Goal: Task Accomplishment & Management: Manage account settings

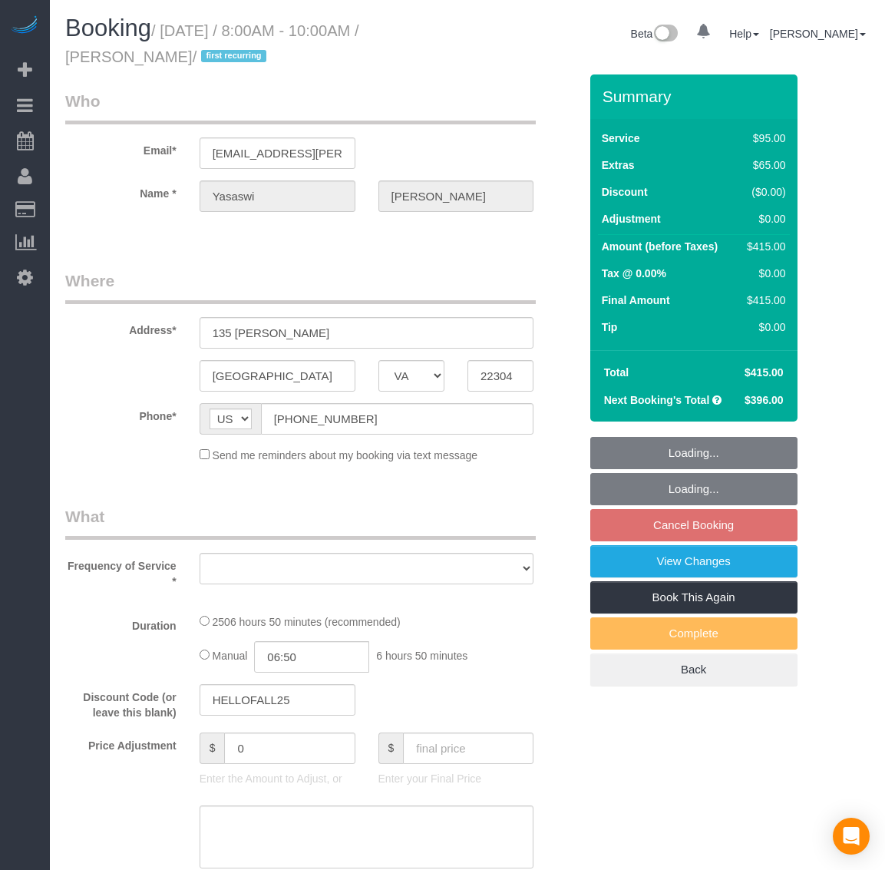
select select "VA"
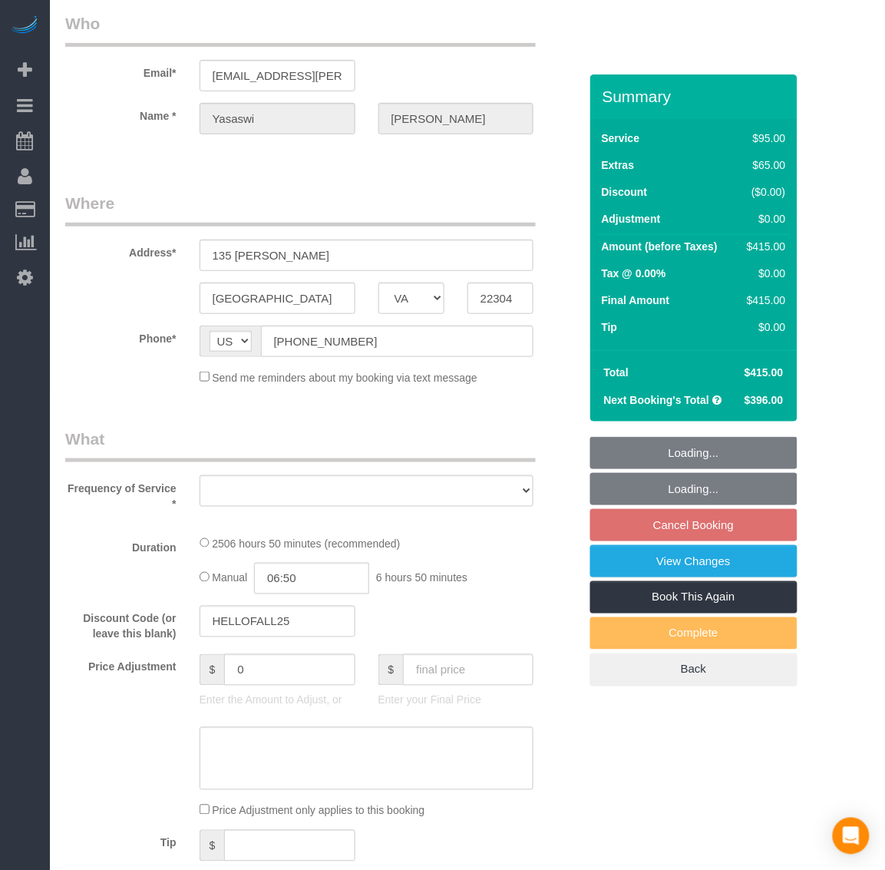
select select "string:fspay-f3267253-49ae-4b31-b151-66768e708bf0"
select select "spot97"
select select "number:5"
select select "number:27"
select select "number:42"
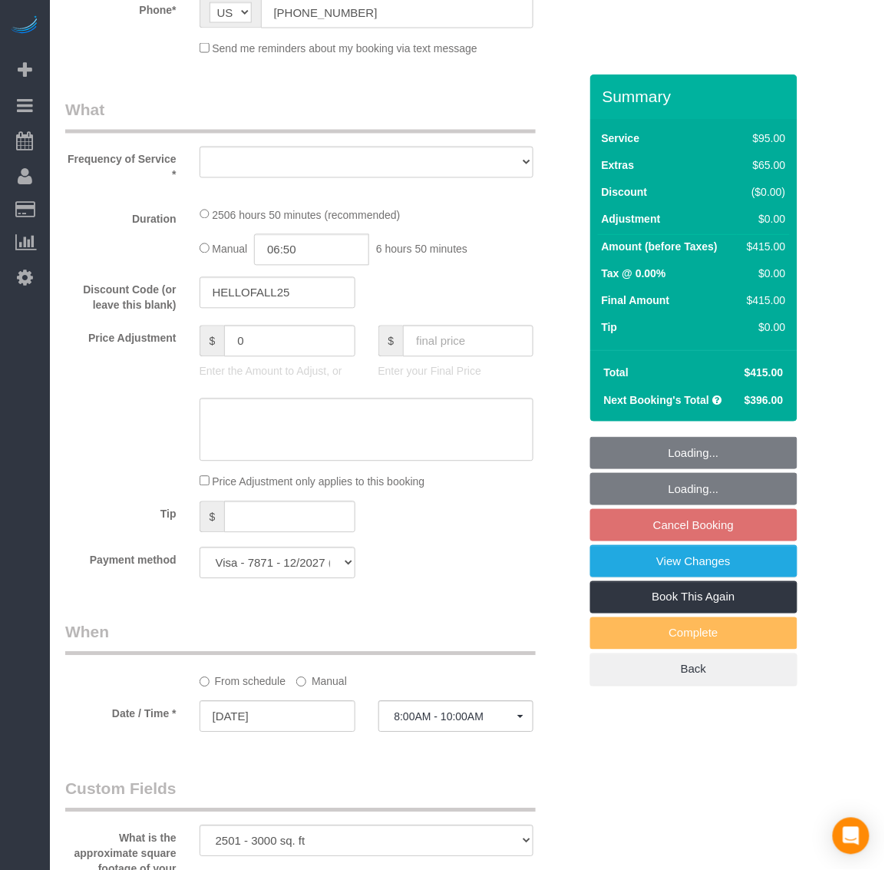
select select "object:7769"
select select "2501"
select select "3"
select select "1"
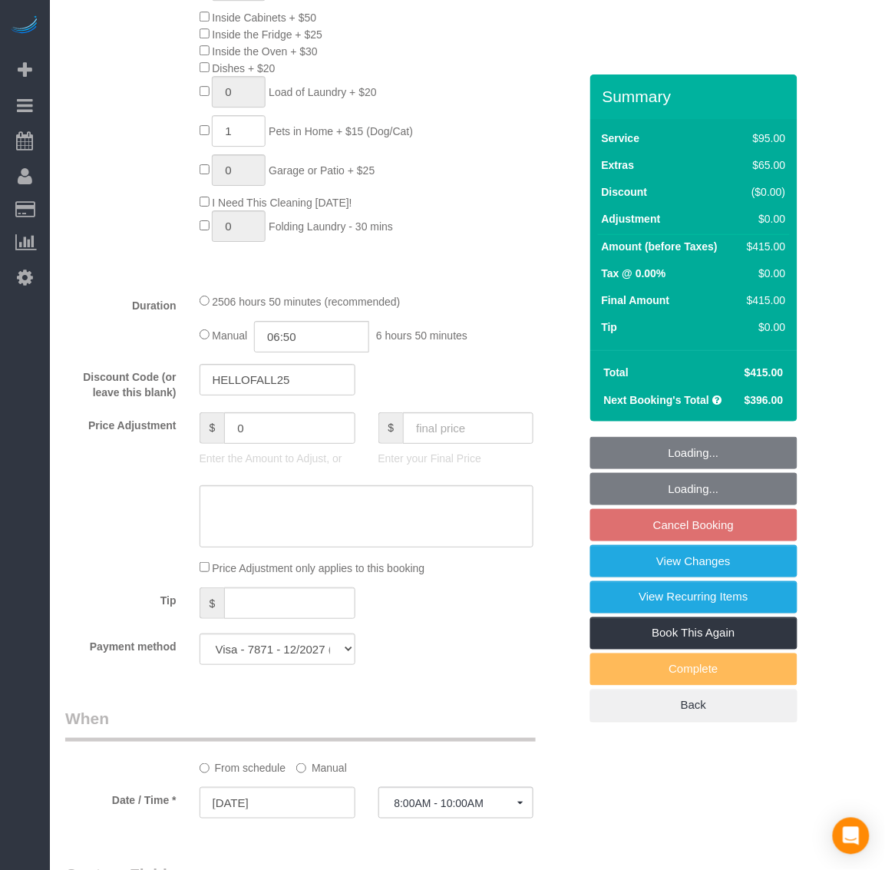
select select "object:7935"
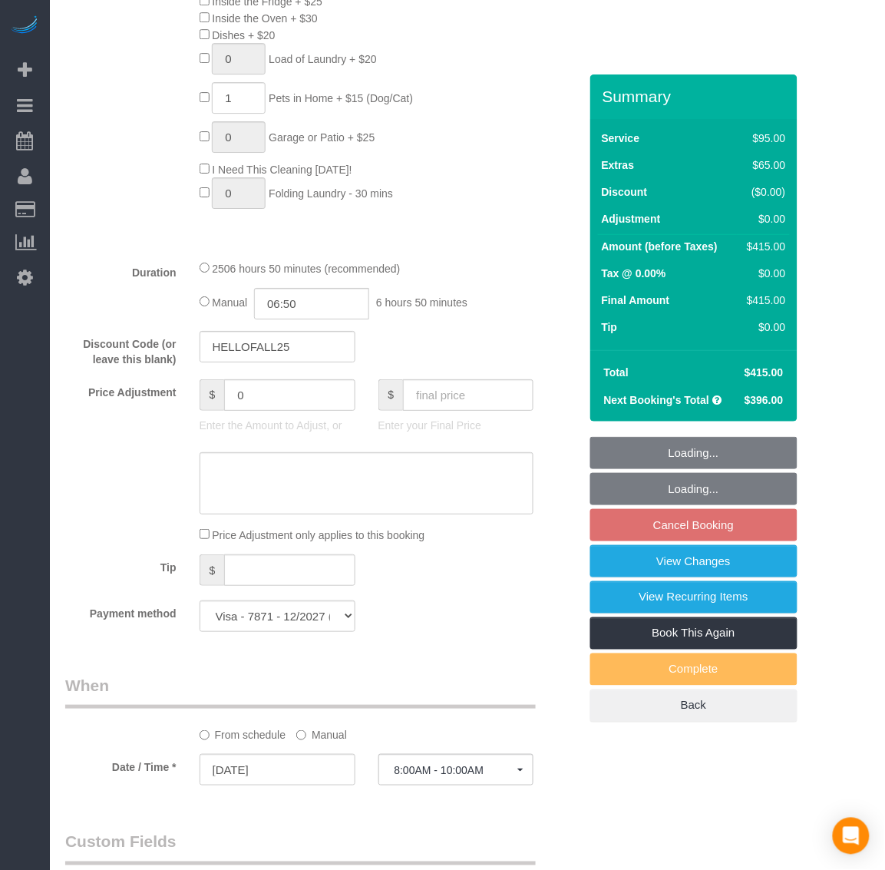
select select "2501"
select select "3"
select select "1"
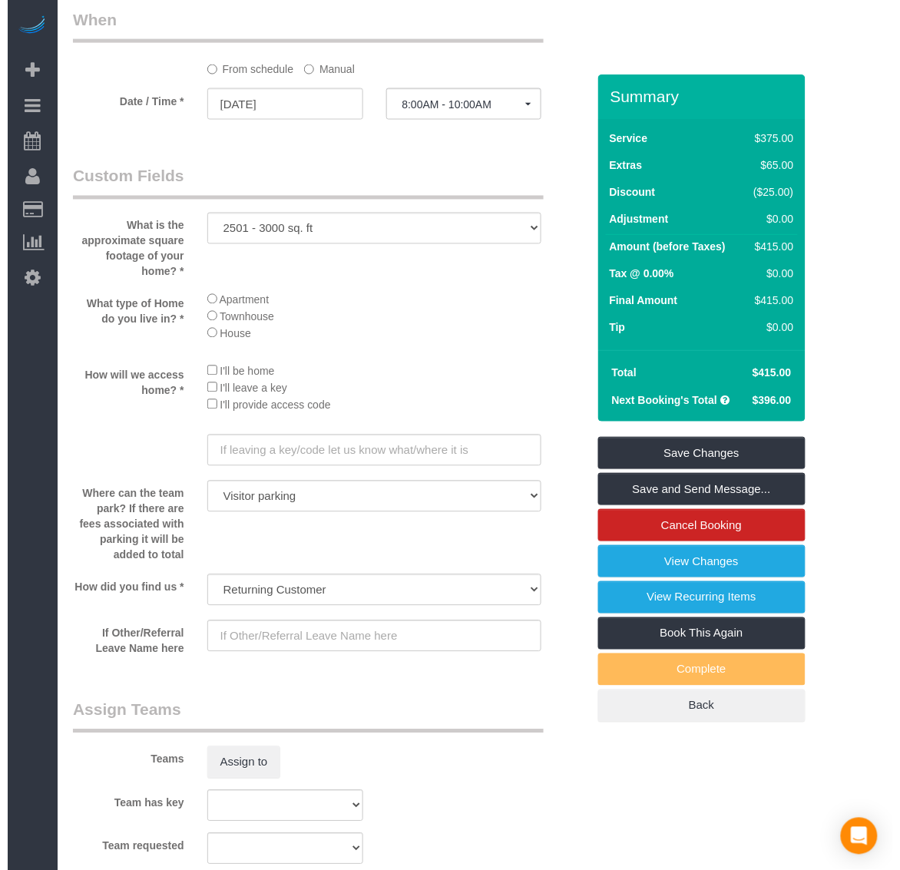
scroll to position [1919, 0]
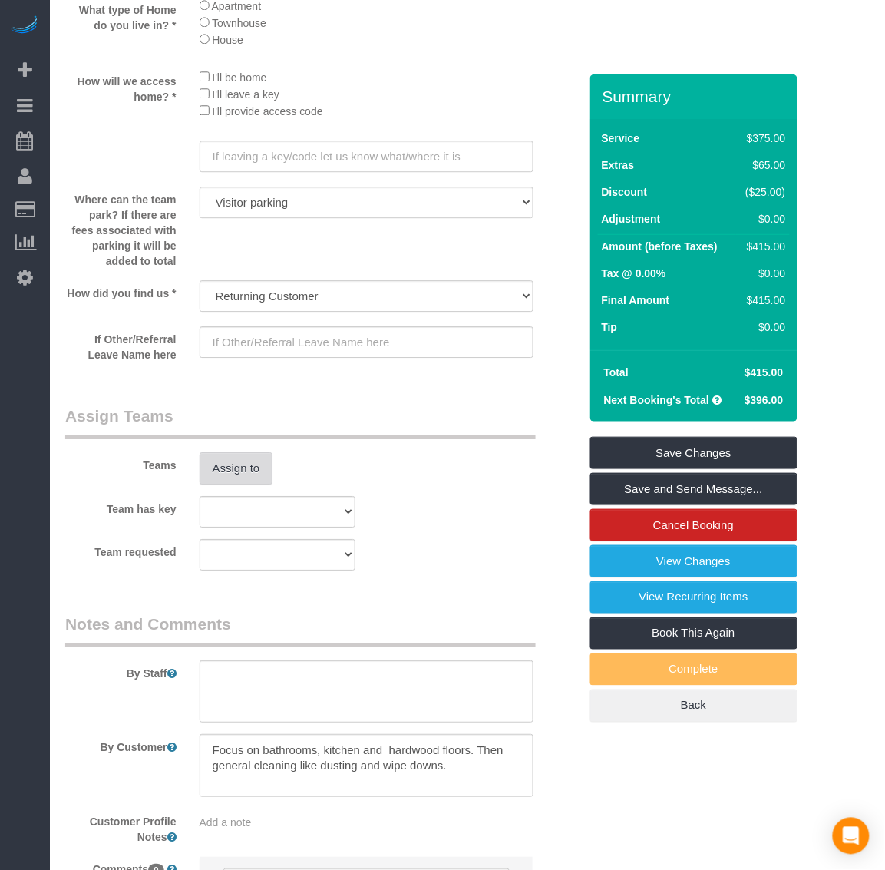
click at [242, 473] on button "Assign to" at bounding box center [237, 468] width 74 height 32
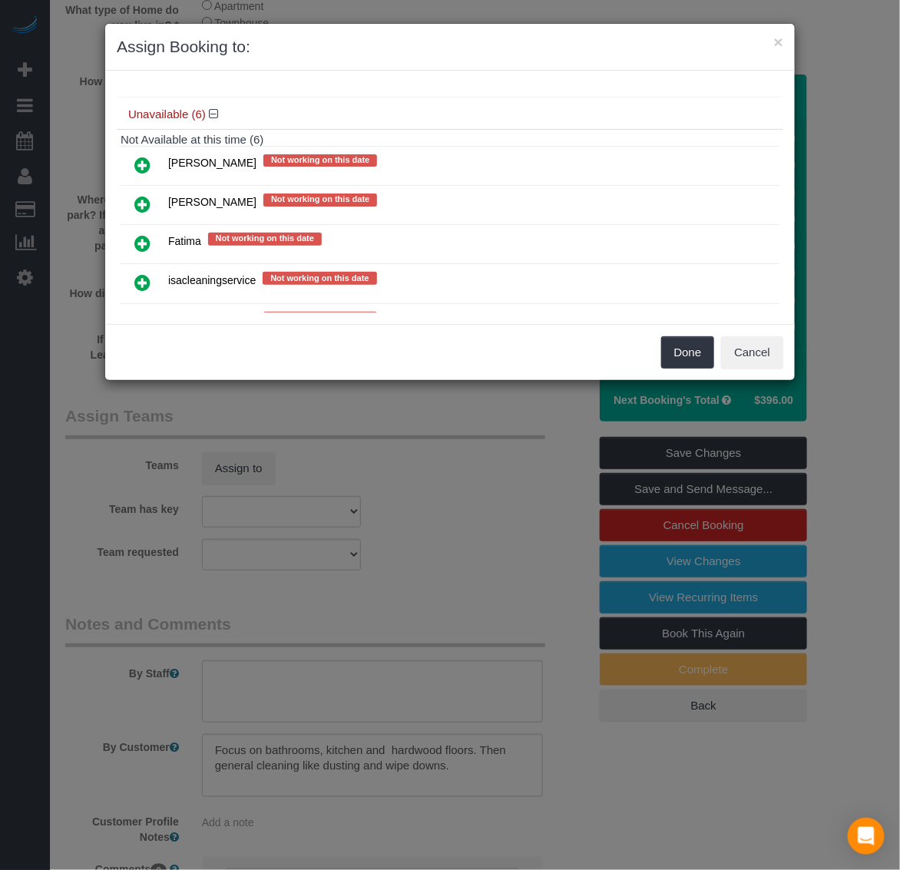
scroll to position [192, 0]
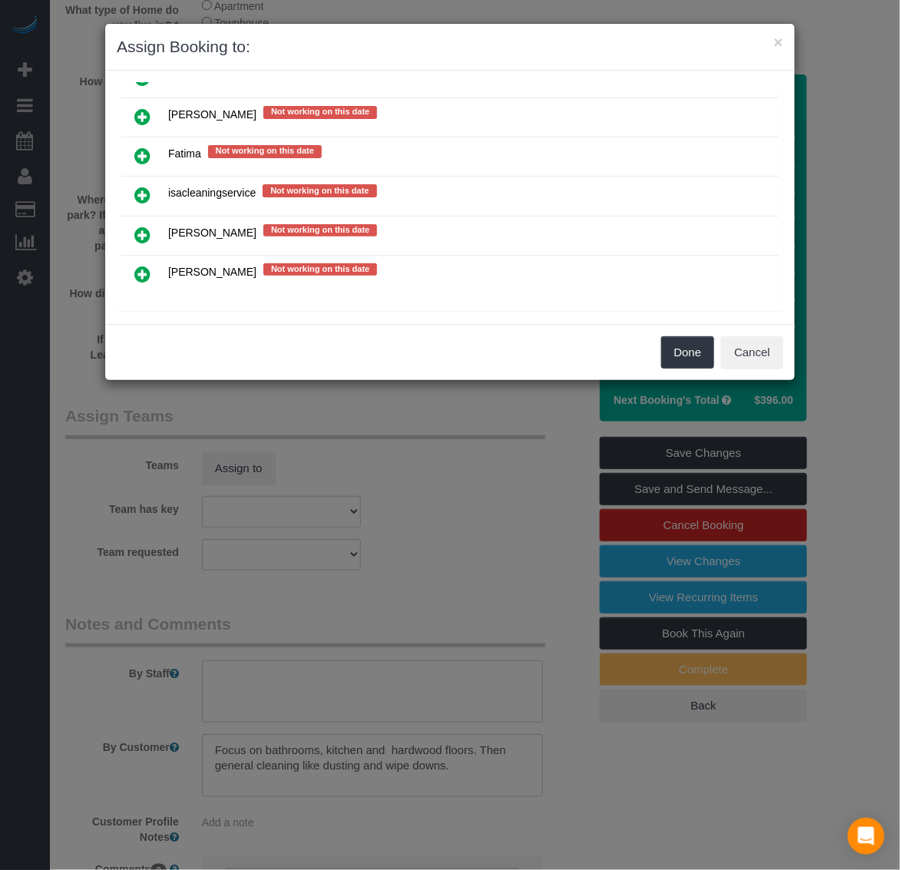
click at [147, 196] on icon at bounding box center [142, 195] width 16 height 18
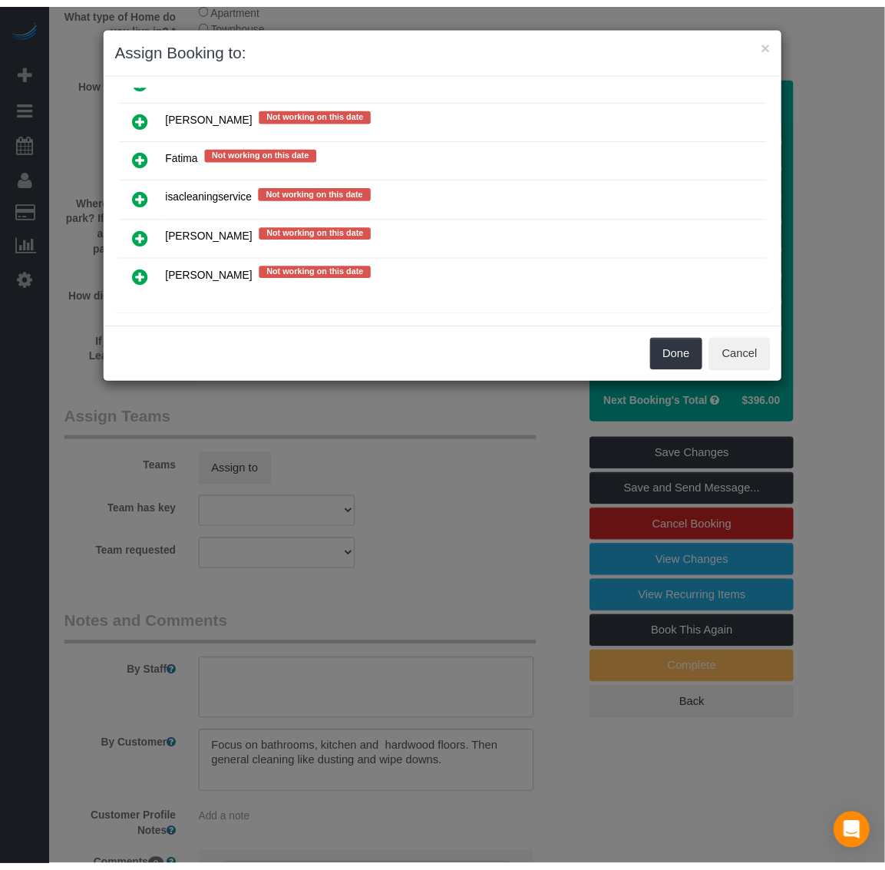
scroll to position [200, 0]
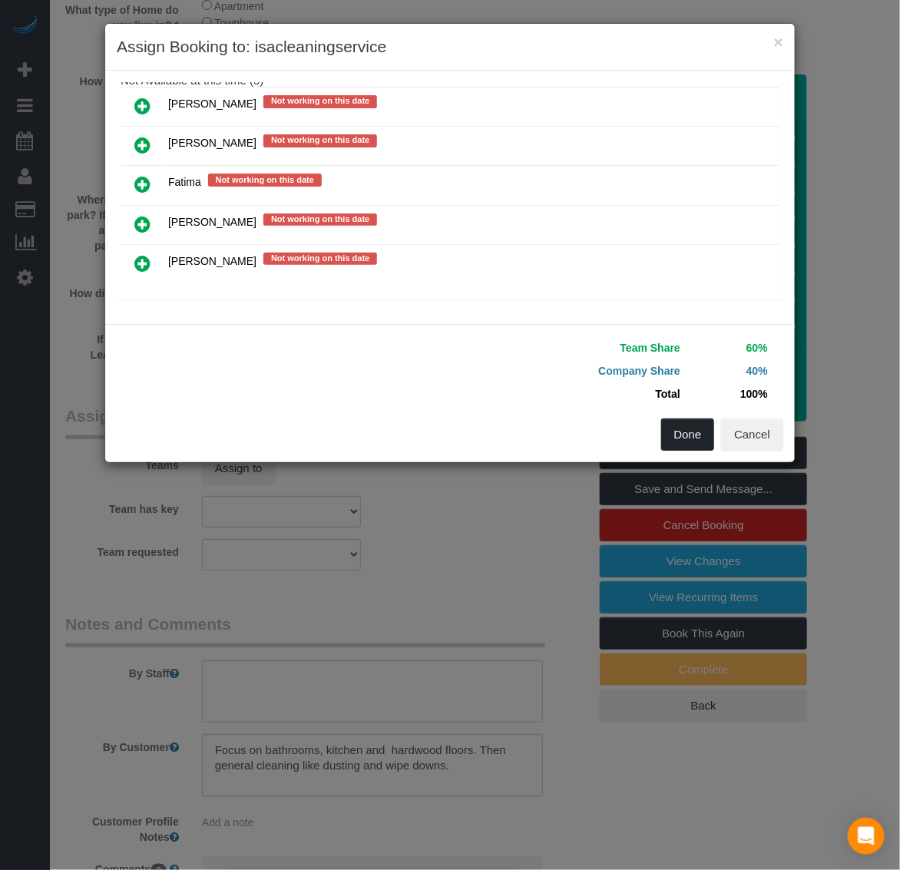
click at [676, 436] on button "Done" at bounding box center [688, 434] width 54 height 32
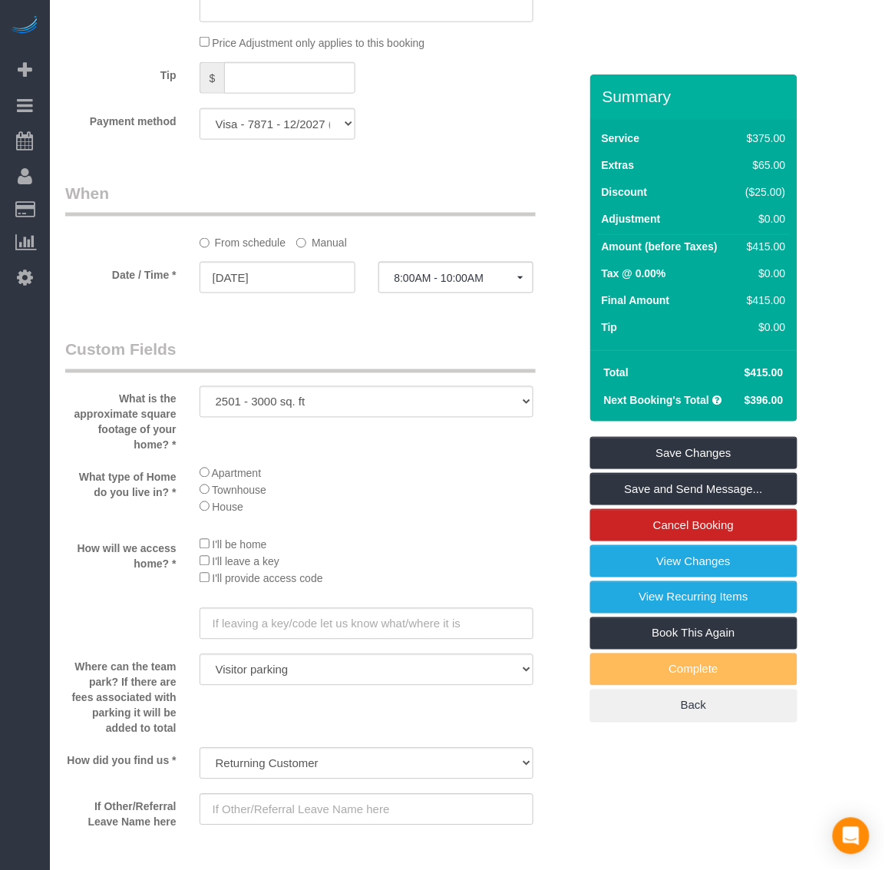
scroll to position [1440, 0]
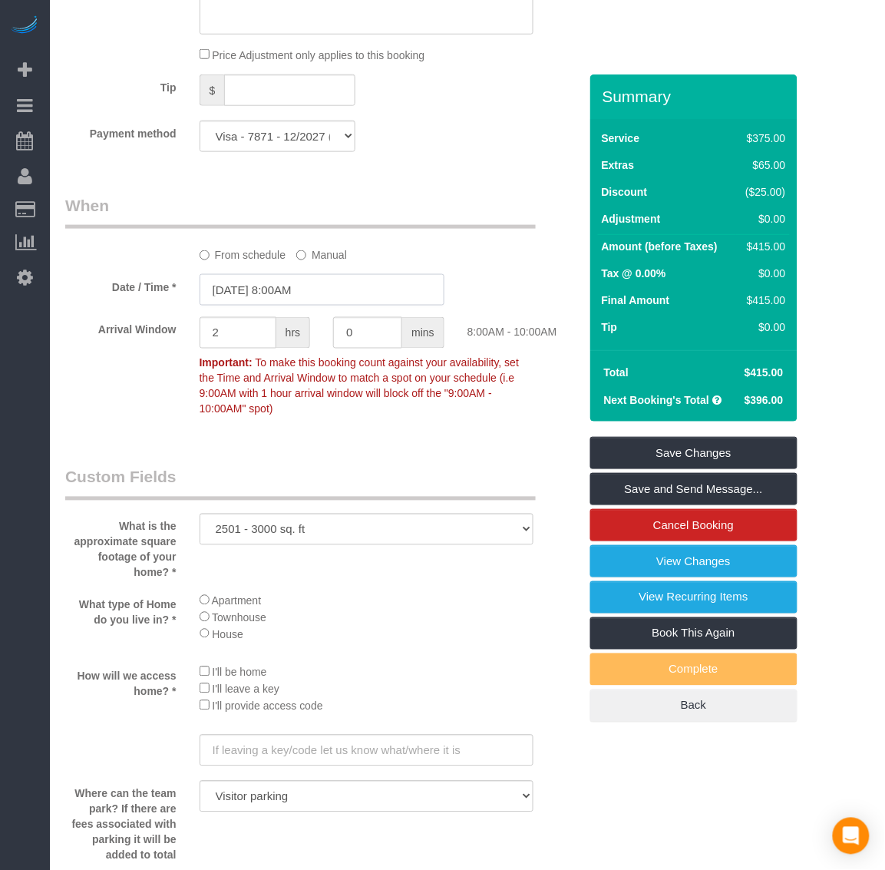
click at [280, 289] on input "[DATE] 8:00AM" at bounding box center [322, 289] width 245 height 31
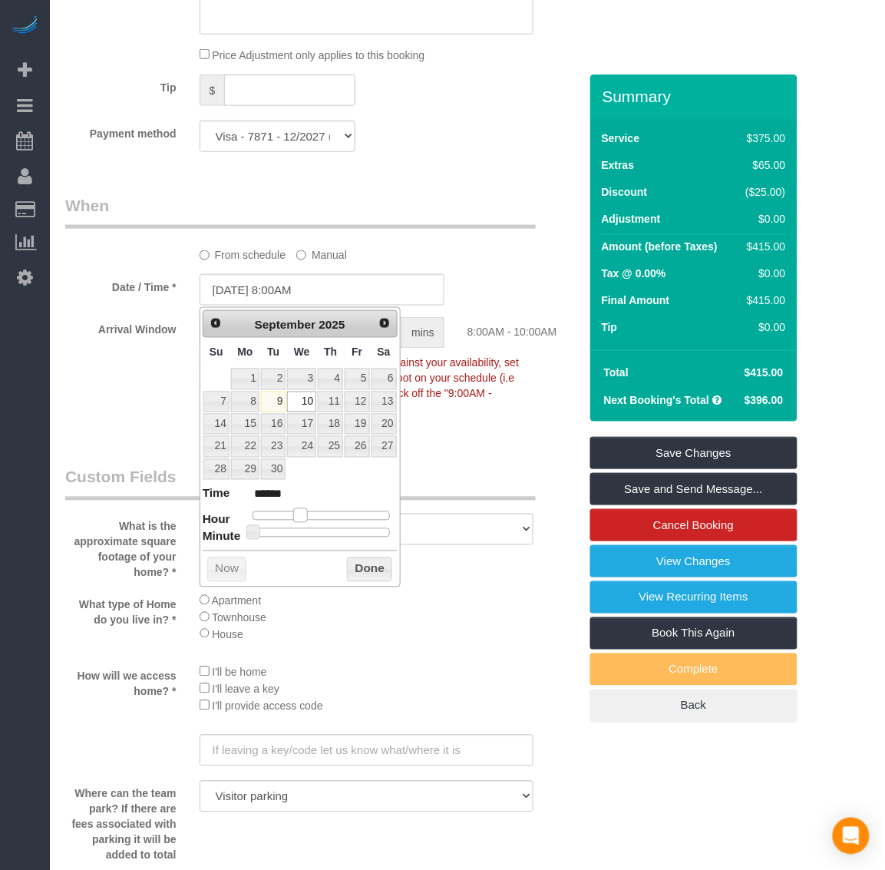
type input "[DATE] 9:00AM"
type input "******"
type input "[DATE] 10:00AM"
type input "*******"
type input "[DATE] 11:00AM"
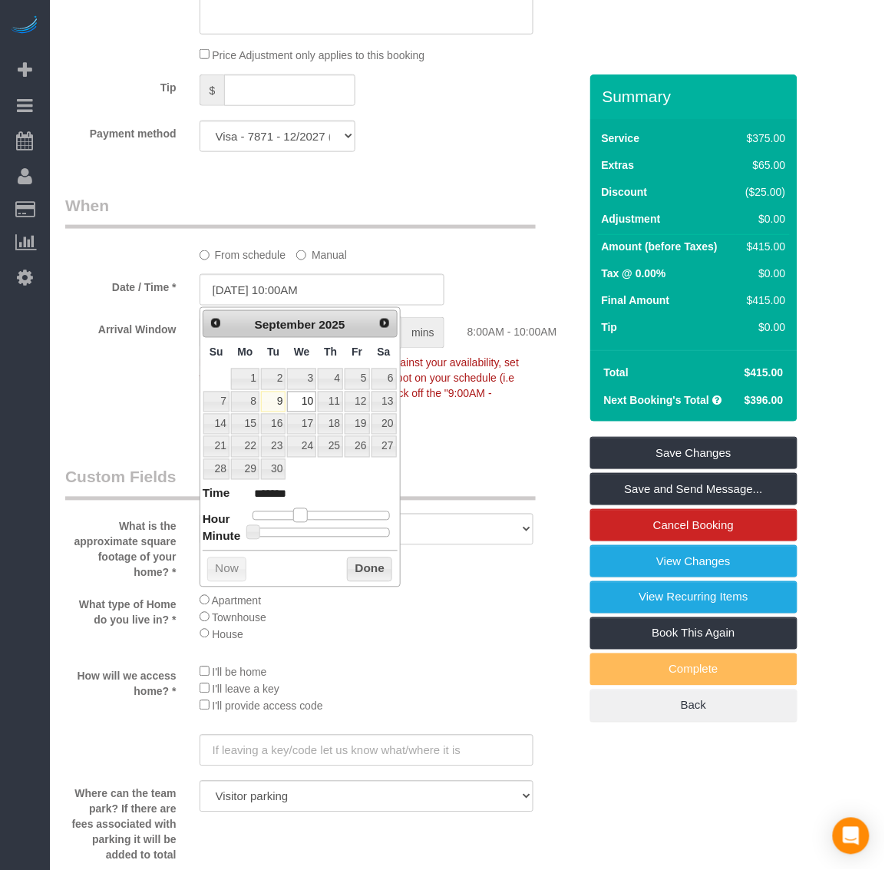
type input "*******"
drag, startPoint x: 306, startPoint y: 513, endPoint x: 325, endPoint y: 519, distance: 20.2
click at [325, 519] on div at bounding box center [321, 515] width 137 height 9
click at [370, 569] on button "Done" at bounding box center [369, 569] width 45 height 25
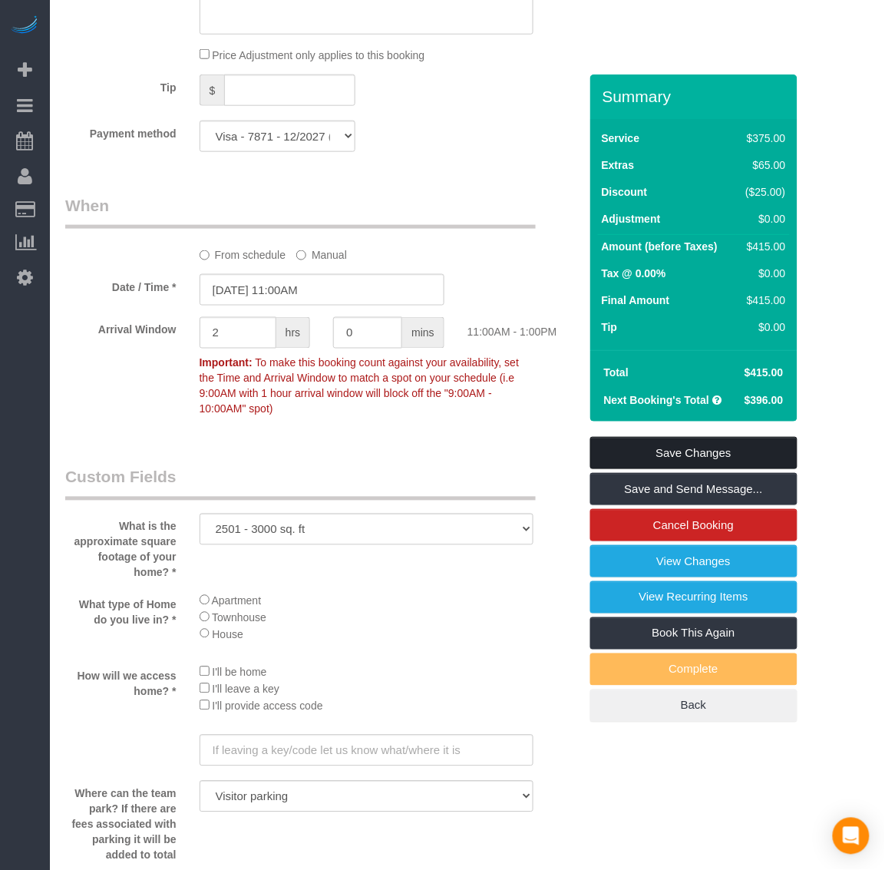
drag, startPoint x: 654, startPoint y: 451, endPoint x: 643, endPoint y: 455, distance: 11.9
click at [654, 454] on link "Save Changes" at bounding box center [693, 453] width 207 height 32
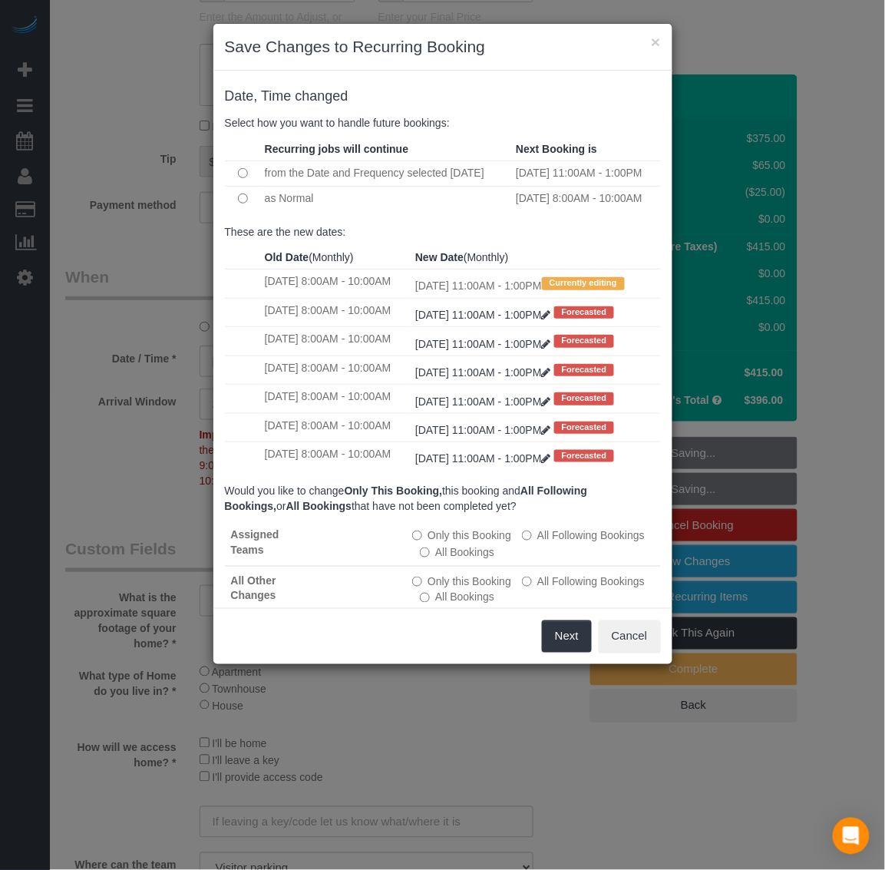
scroll to position [960, 0]
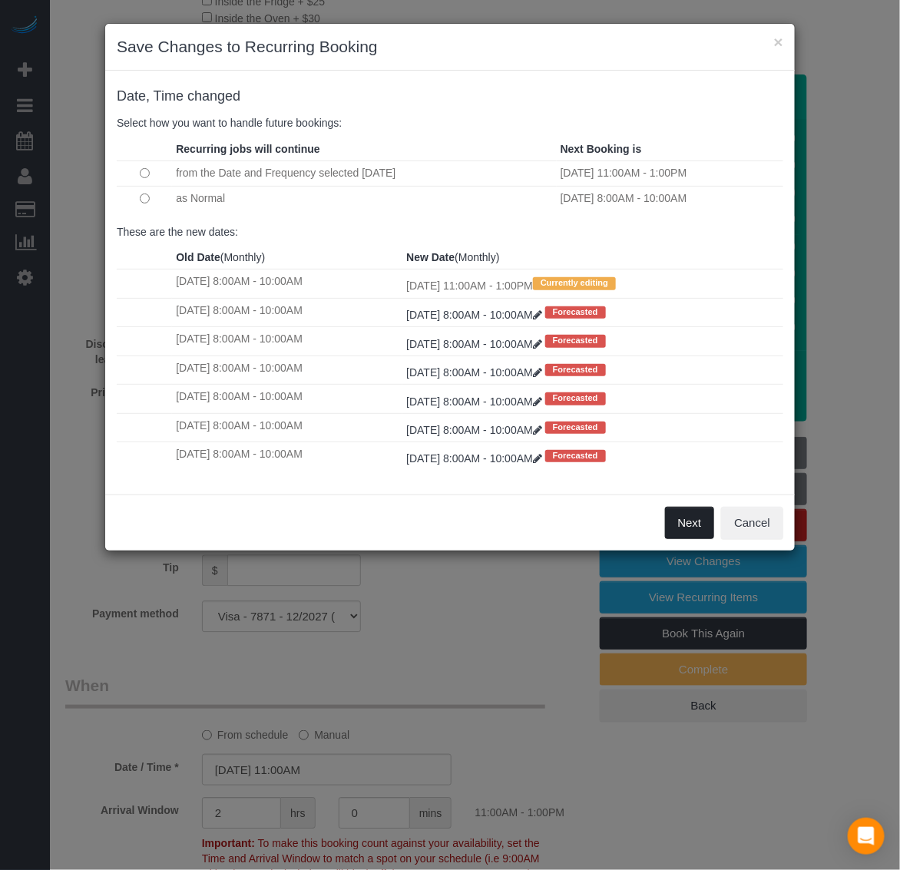
click at [683, 527] on button "Next" at bounding box center [690, 523] width 50 height 32
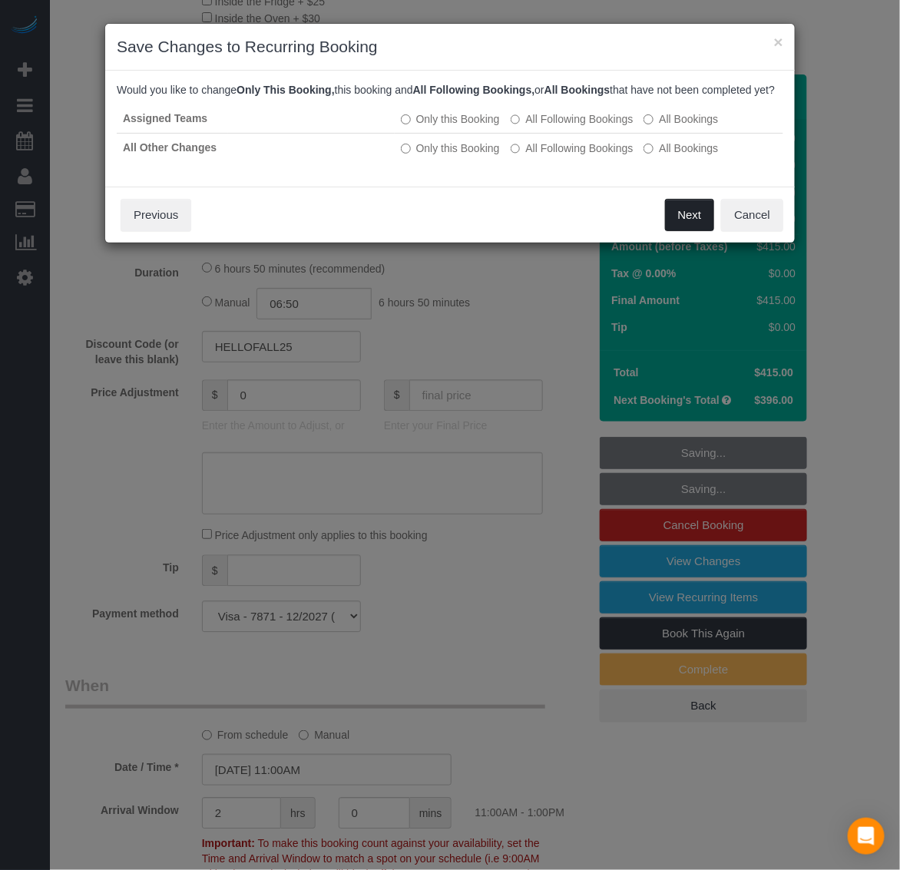
click at [674, 231] on button "Next" at bounding box center [690, 215] width 50 height 32
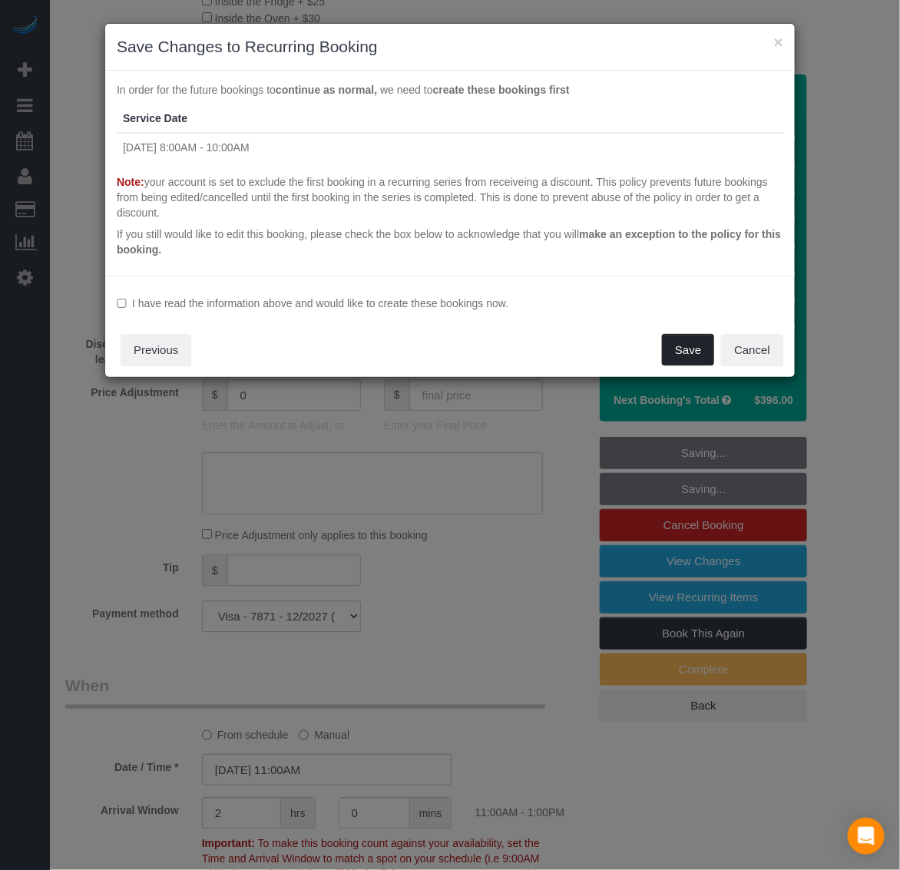
click at [691, 358] on button "Save" at bounding box center [688, 350] width 52 height 32
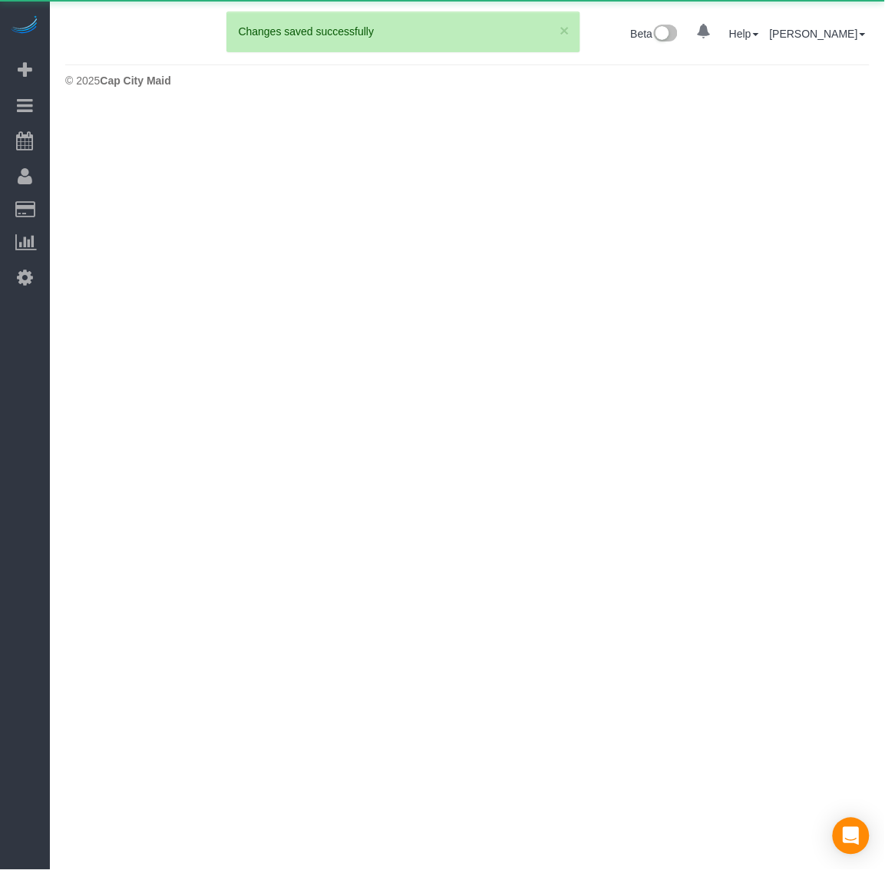
scroll to position [0, 0]
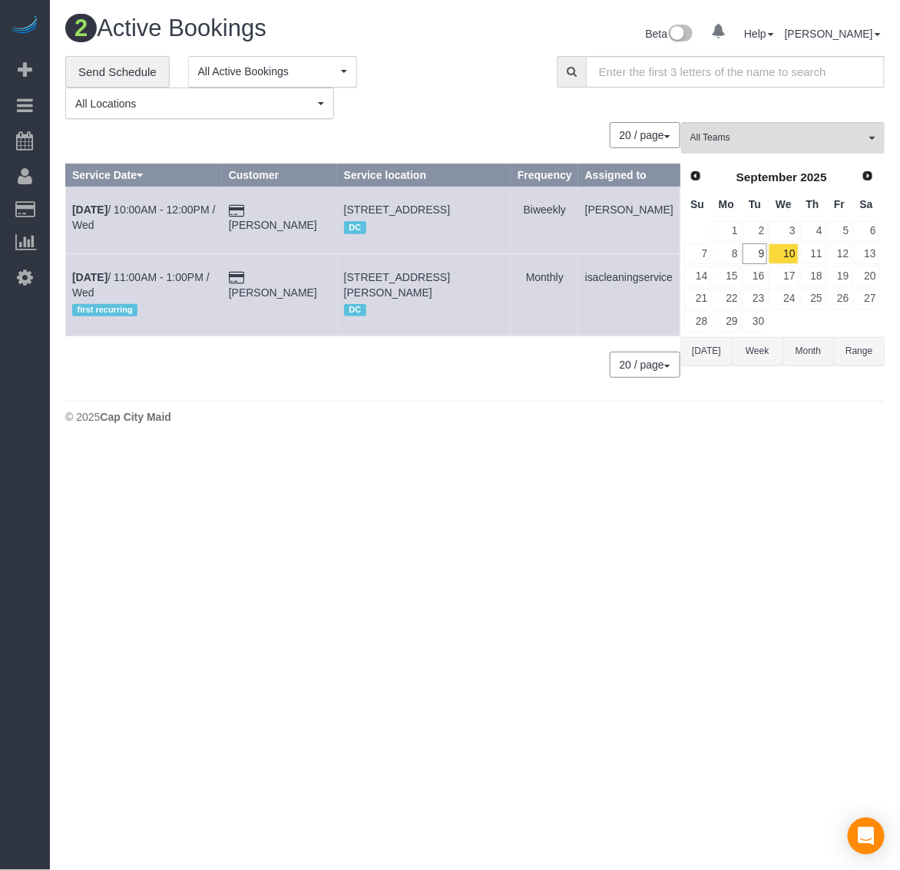
click at [289, 425] on div "© 2025 [GEOGRAPHIC_DATA]" at bounding box center [474, 416] width 819 height 15
drag, startPoint x: 190, startPoint y: 250, endPoint x: 170, endPoint y: 180, distance: 72.7
click at [193, 252] on td "[DATE] 10:00AM - 12:00PM / Wed" at bounding box center [144, 220] width 157 height 67
click at [756, 250] on link "9" at bounding box center [754, 253] width 25 height 21
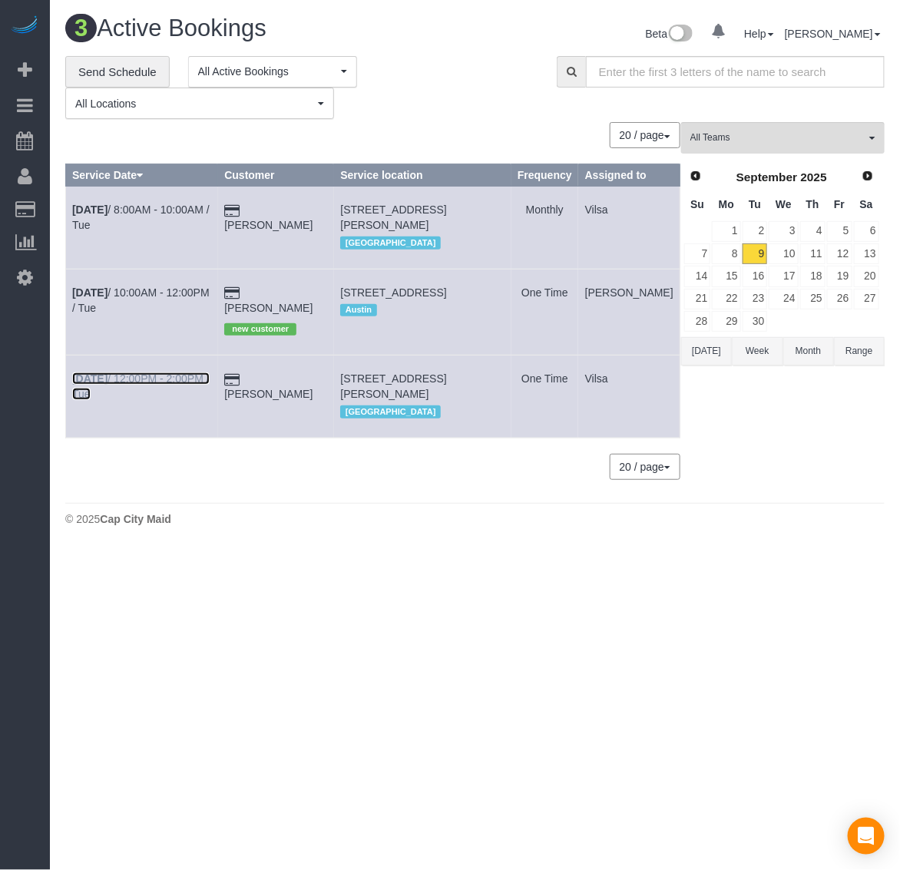
click at [86, 385] on b "[DATE]" at bounding box center [89, 378] width 35 height 12
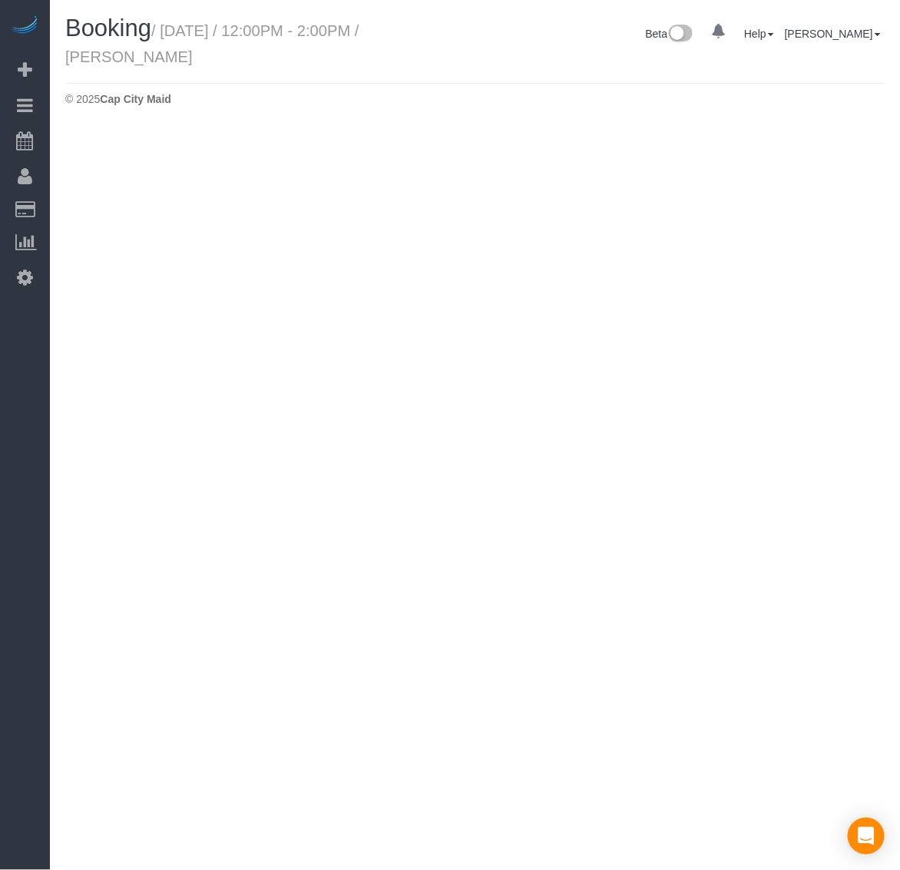
select select "VA"
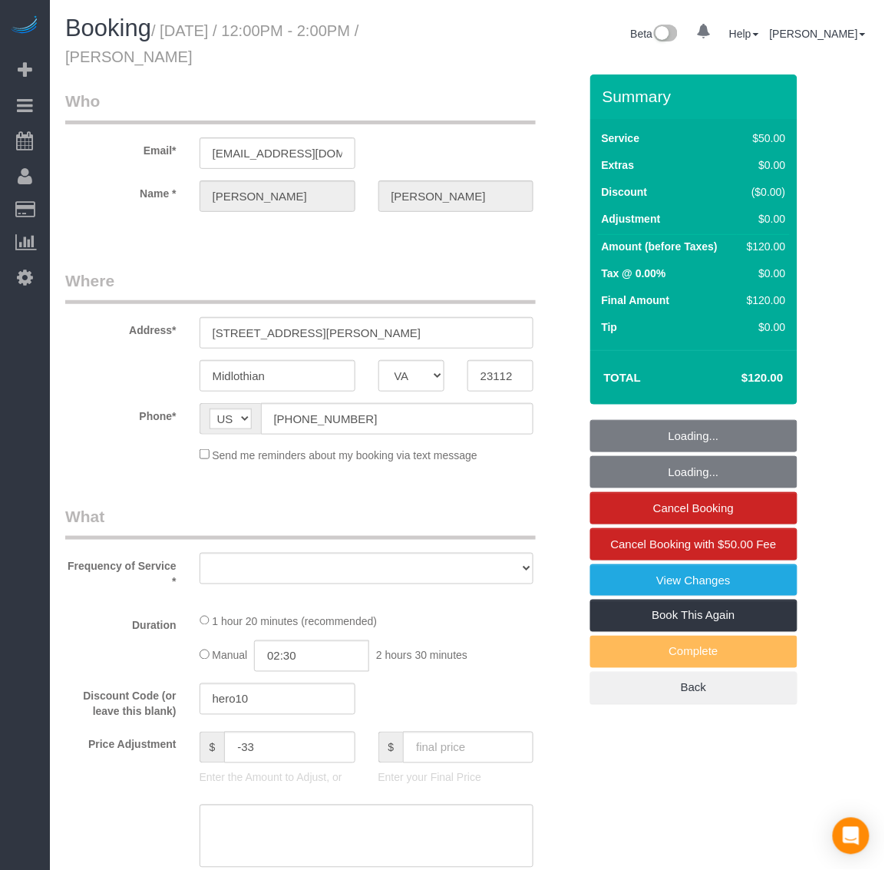
select select "string:fspay-60a8e2c9-6694-499c-812d-dc4ccfefaceb"
select select "1501"
select select "1"
select select "spot111"
select select "number:3"
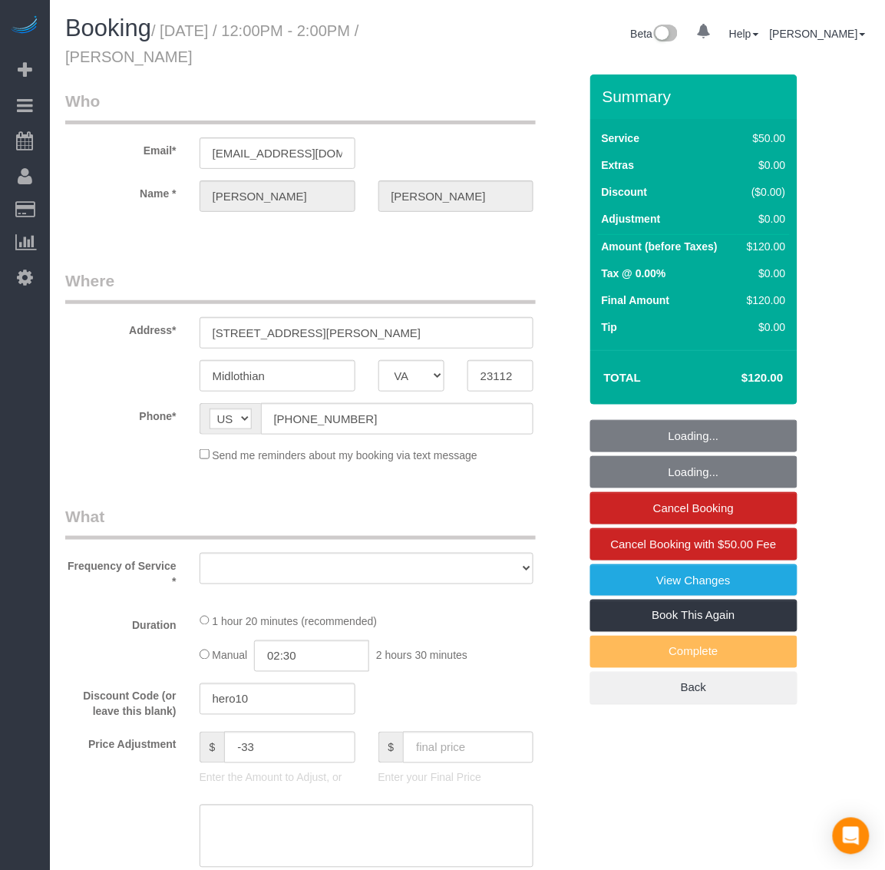
select select "number:42"
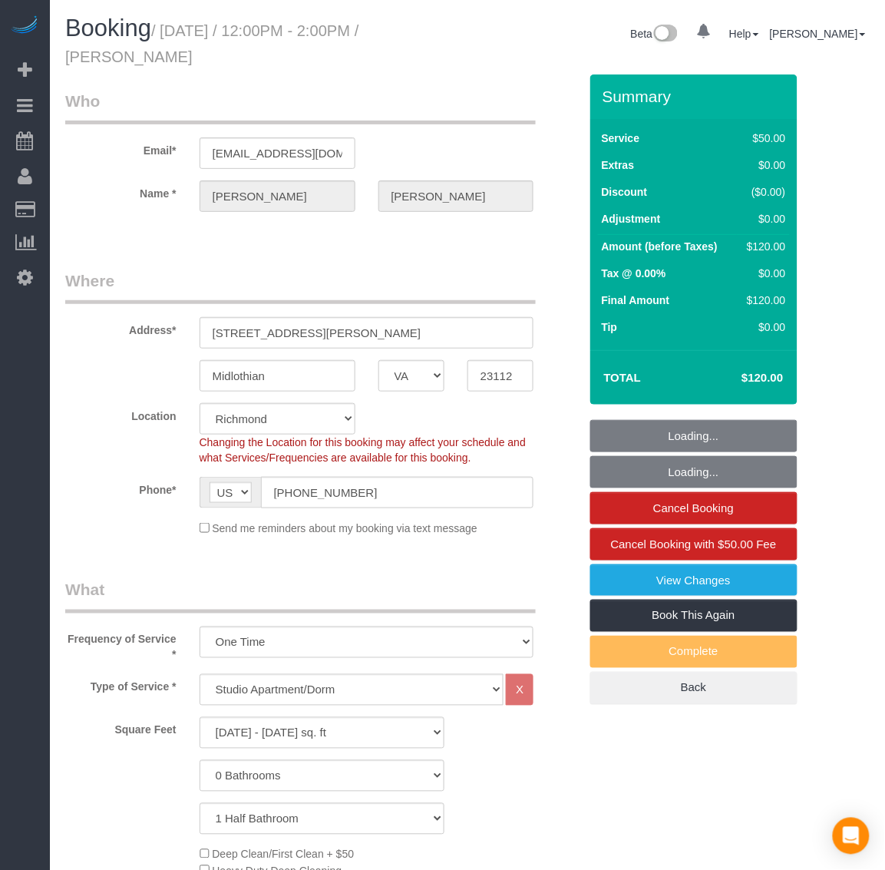
select select "object:9344"
select select "1501"
select select "1"
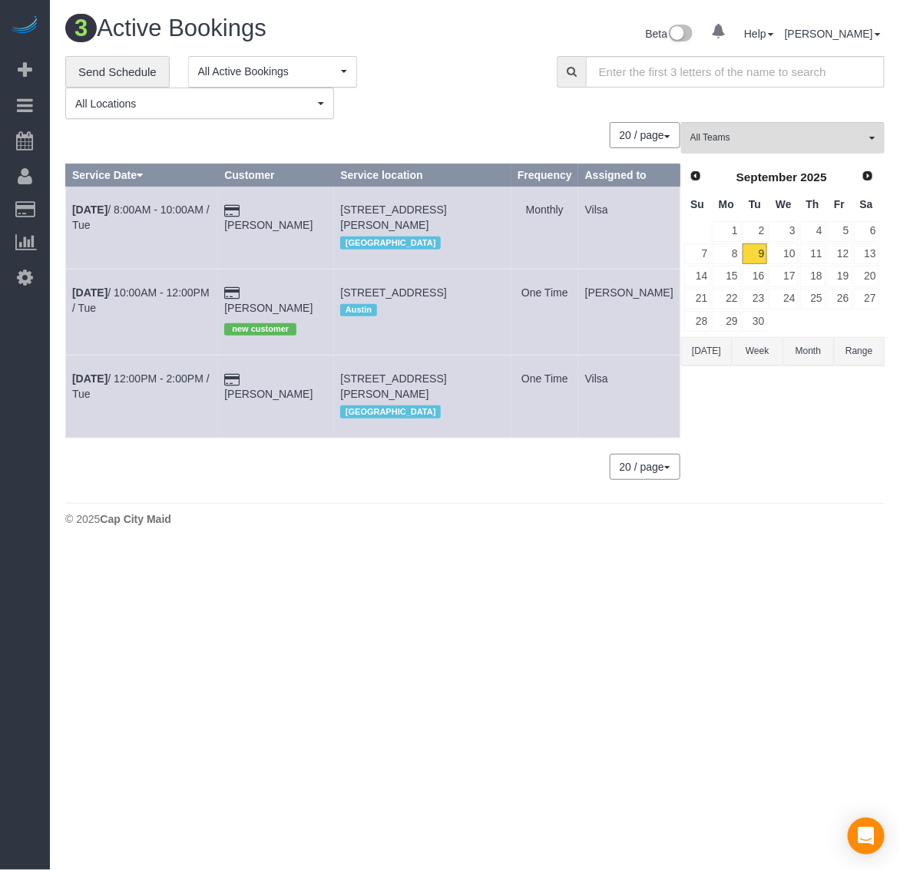
click at [292, 382] on td "[PERSON_NAME]" at bounding box center [276, 396] width 116 height 82
click at [289, 388] on link "[PERSON_NAME]" at bounding box center [268, 394] width 88 height 12
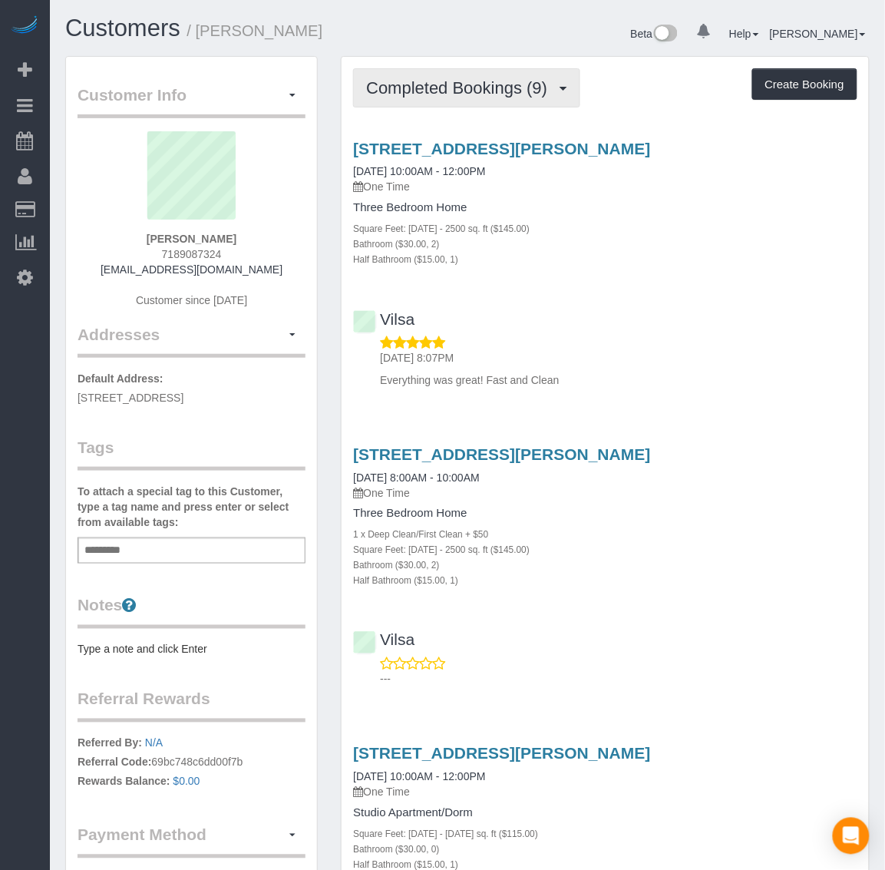
click at [481, 85] on span "Completed Bookings (9)" at bounding box center [460, 87] width 189 height 19
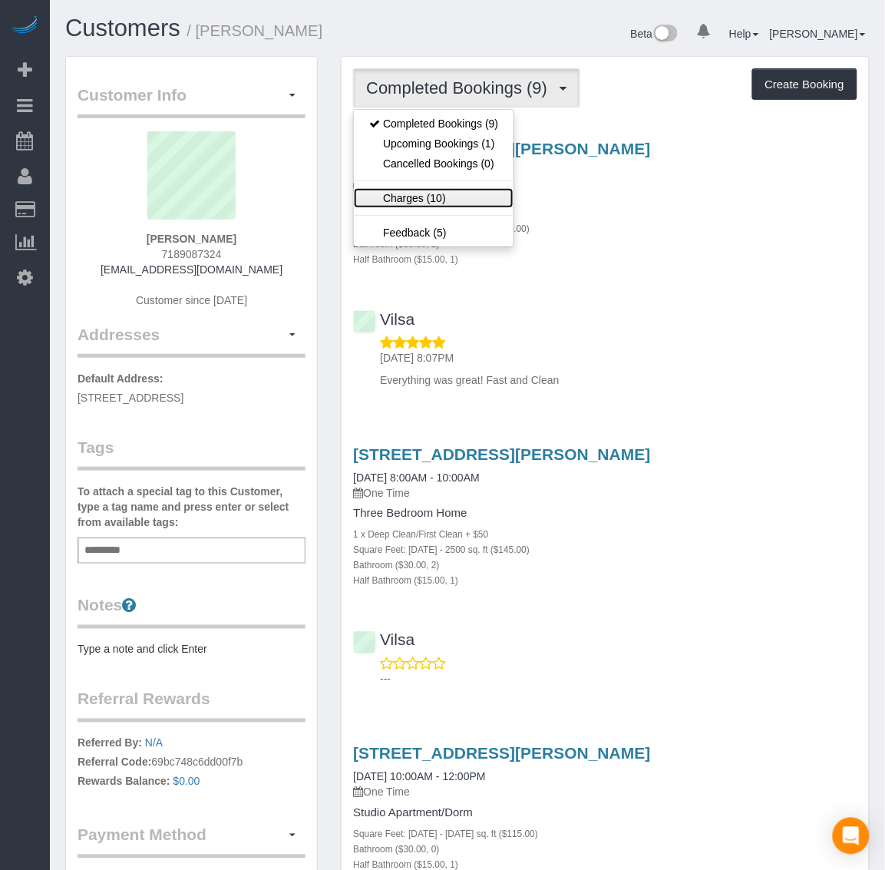
click at [446, 198] on link "Charges (10)" at bounding box center [434, 198] width 160 height 20
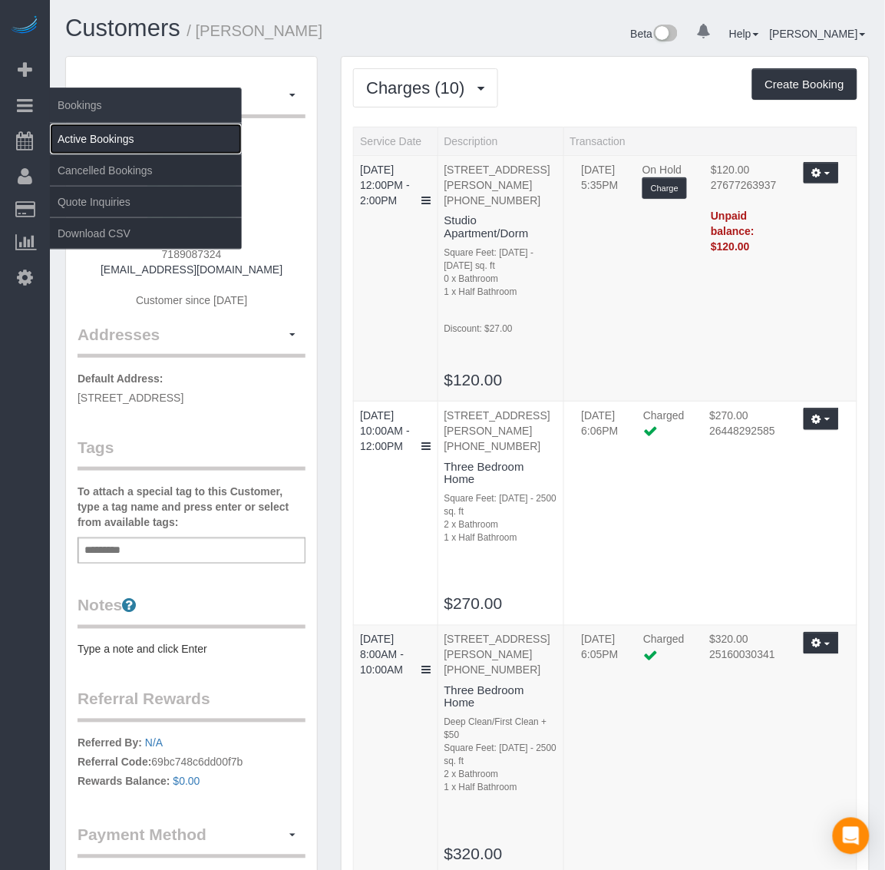
click at [66, 127] on link "Active Bookings" at bounding box center [146, 139] width 192 height 31
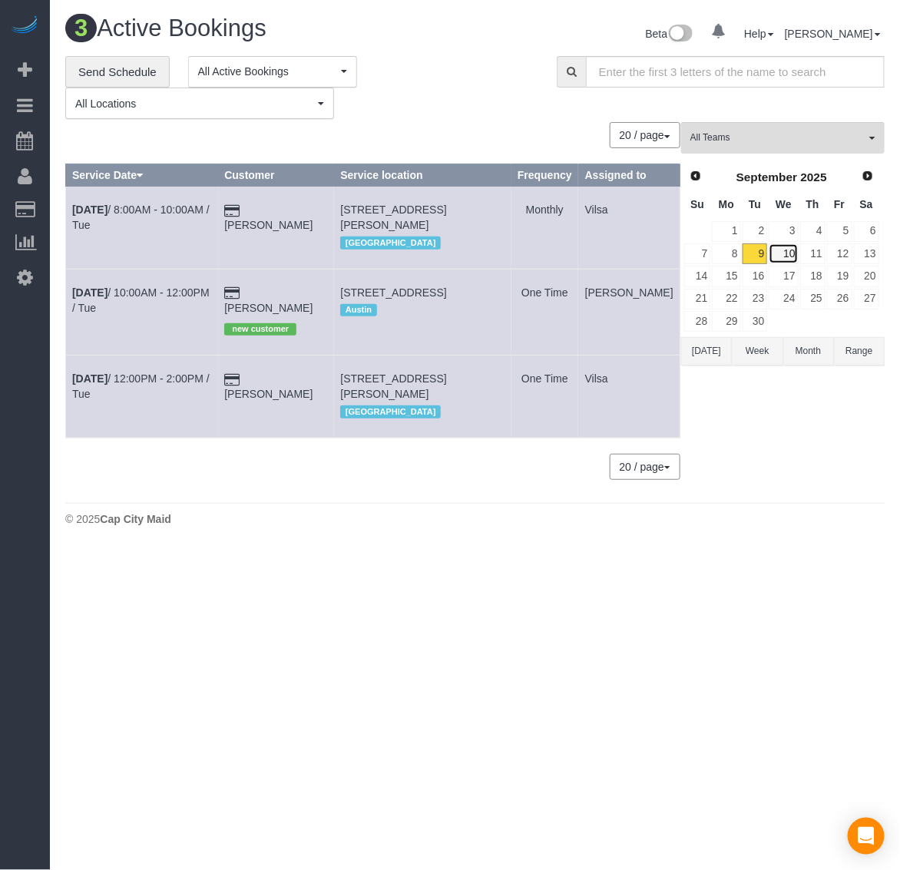
click at [783, 248] on link "10" at bounding box center [783, 253] width 29 height 21
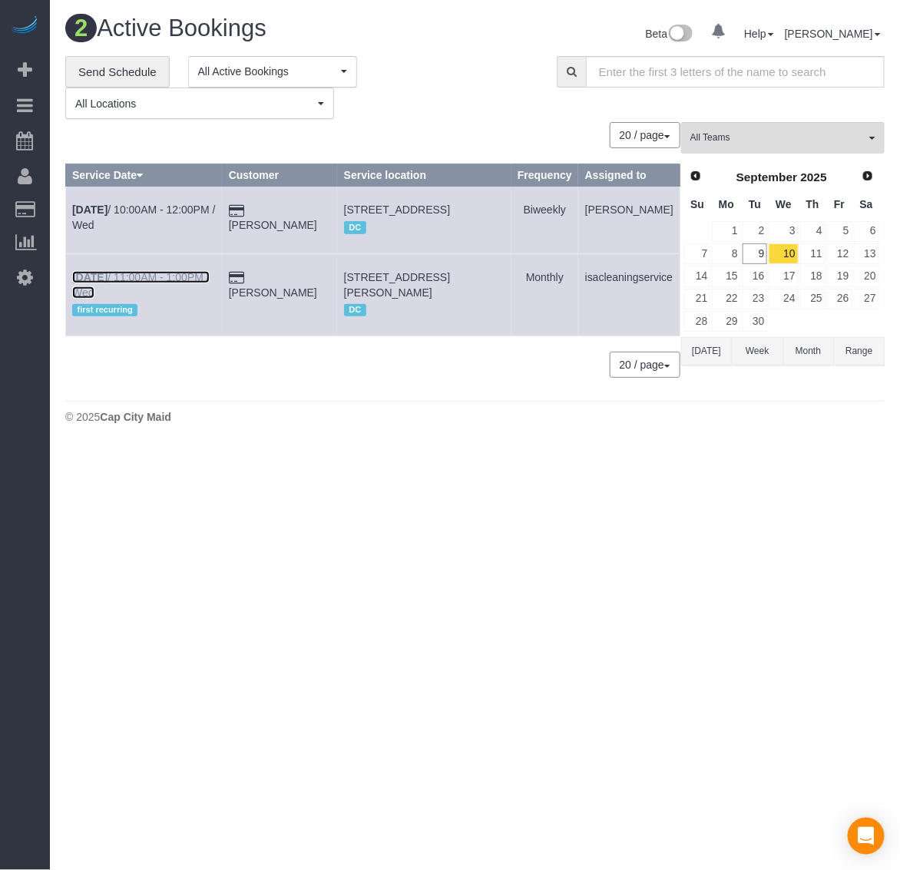
click at [98, 283] on b "[DATE]" at bounding box center [89, 277] width 35 height 12
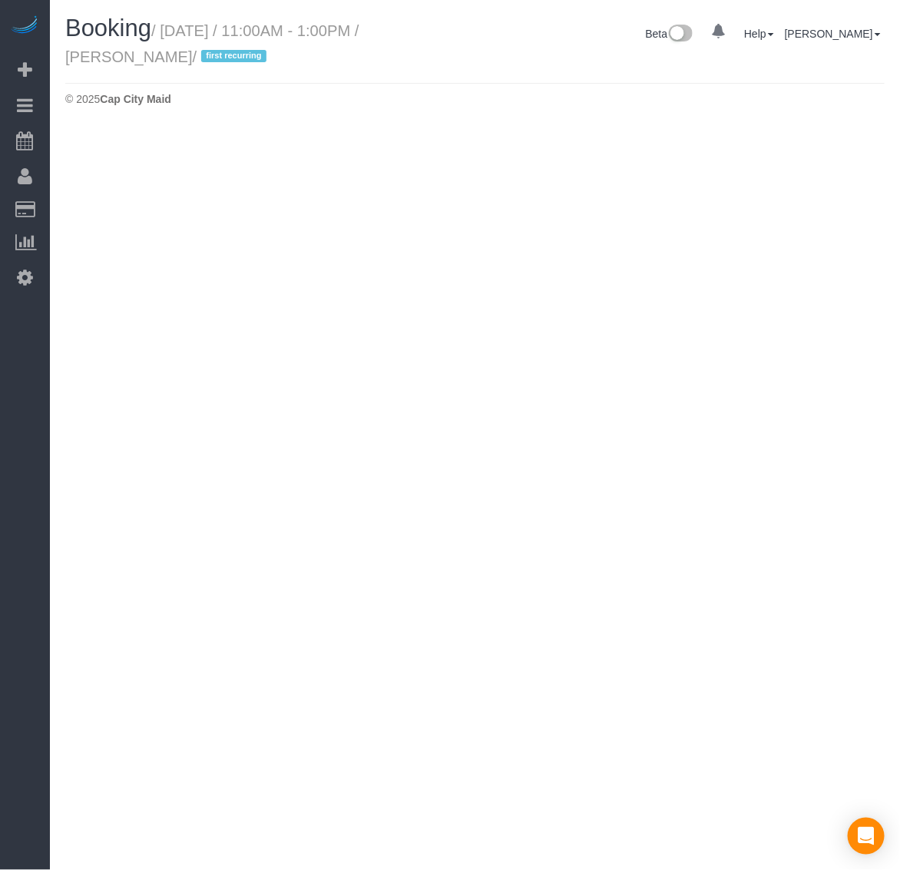
select select "VA"
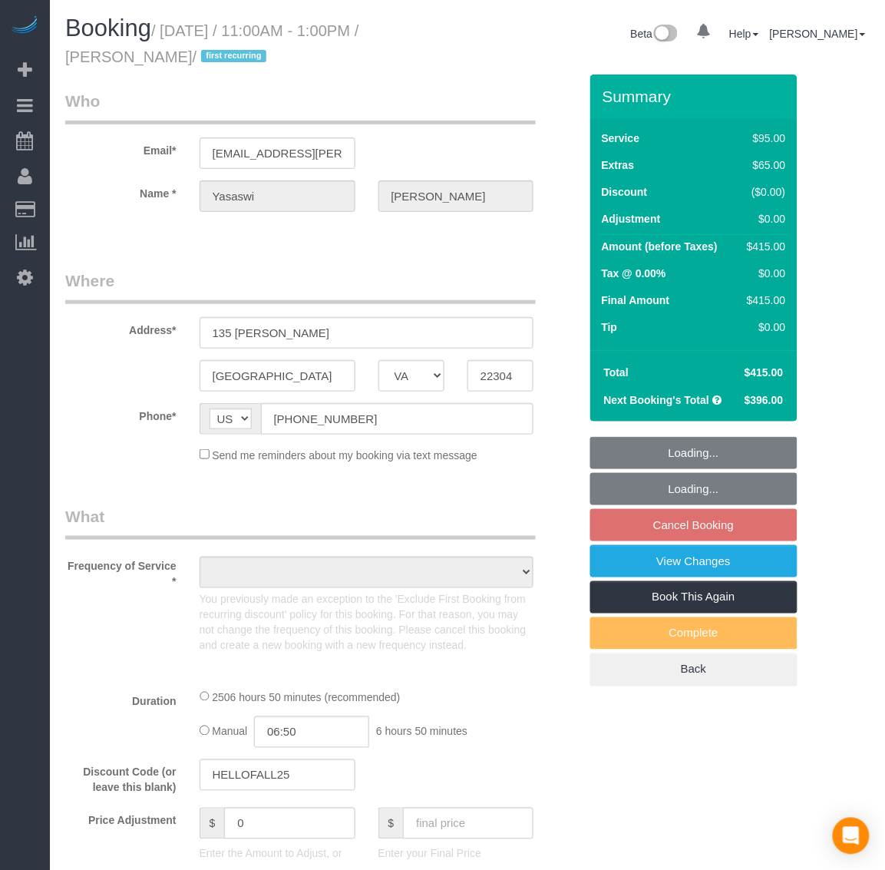
select select "string:fspay-f3267253-49ae-4b31-b151-66768e708bf0"
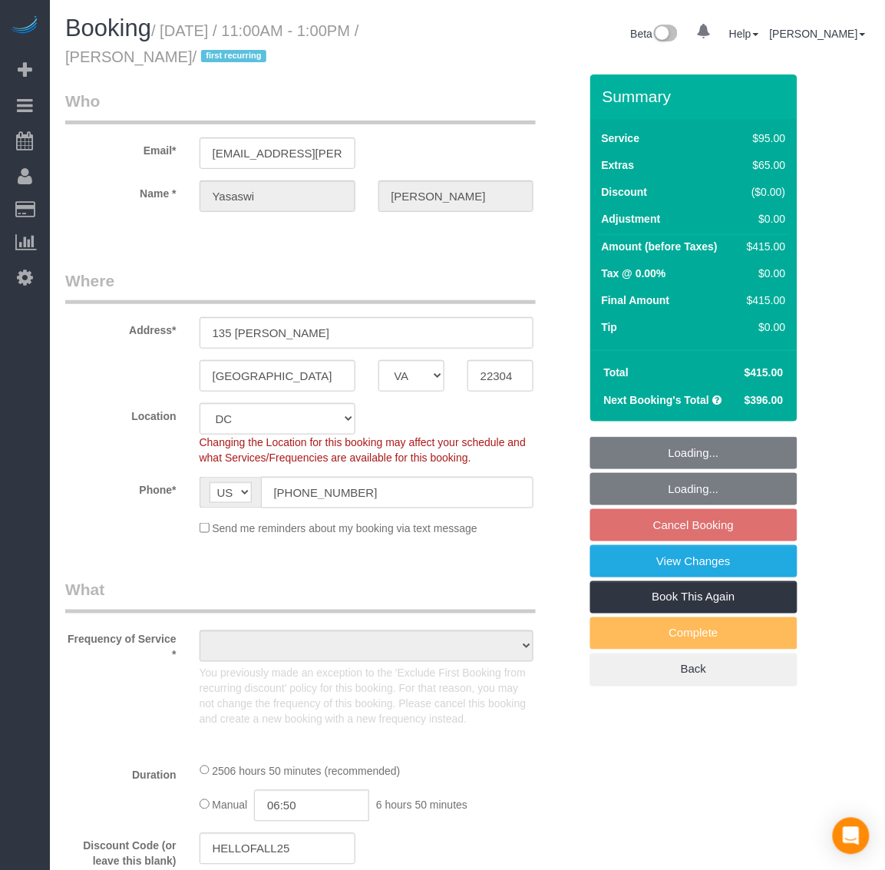
select select "number:5"
select select "number:27"
select select "number:42"
select select "object:11467"
select select "2501"
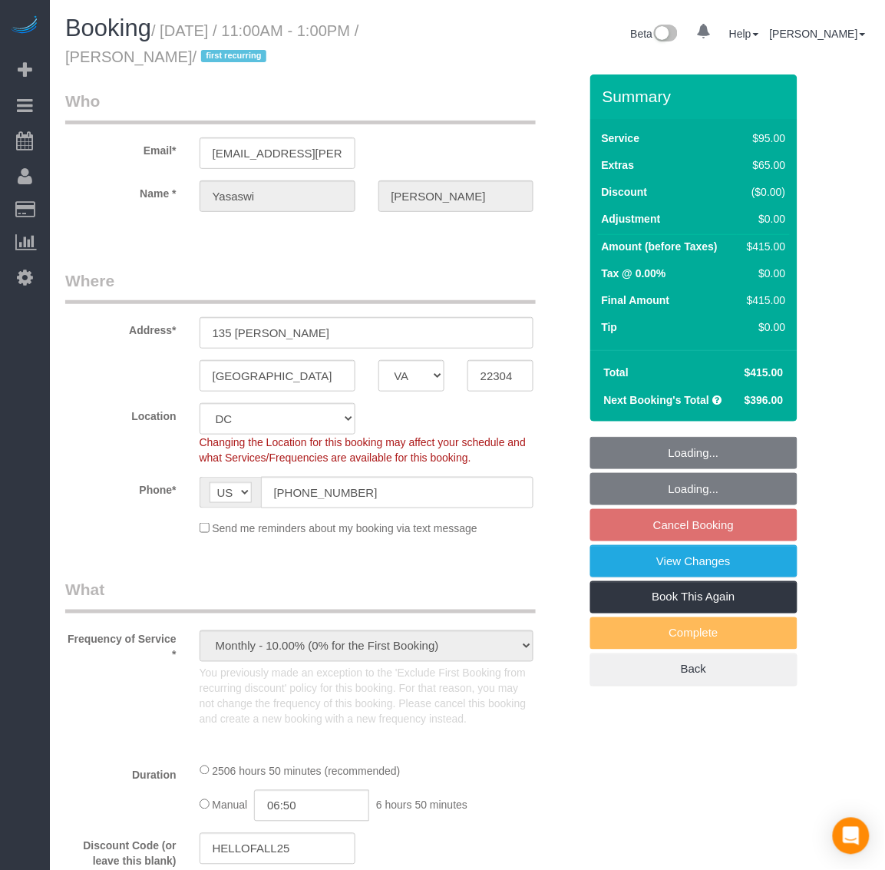
select select "3"
select select "1"
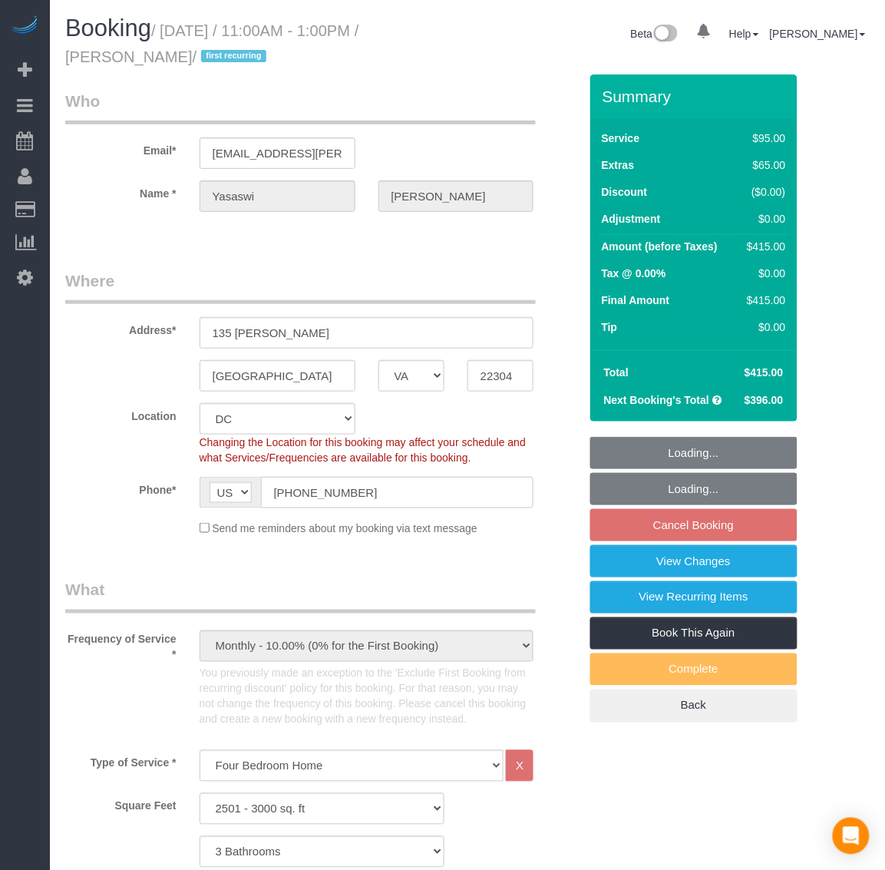
select select "2501"
select select "3"
select select "1"
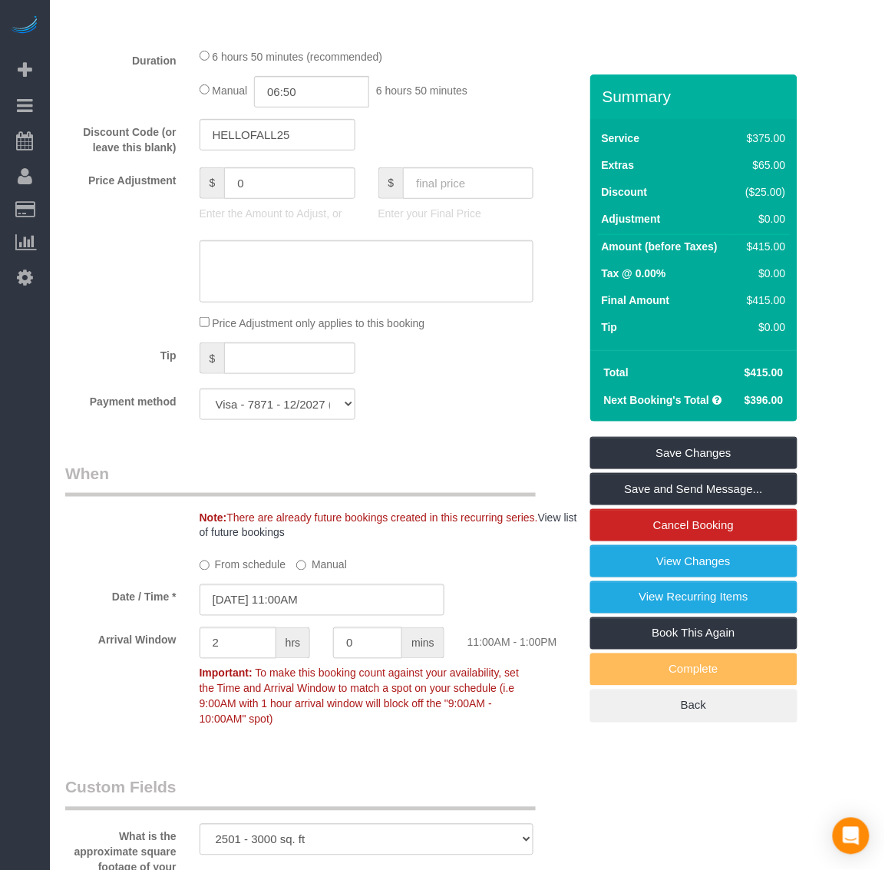
scroll to position [1728, 0]
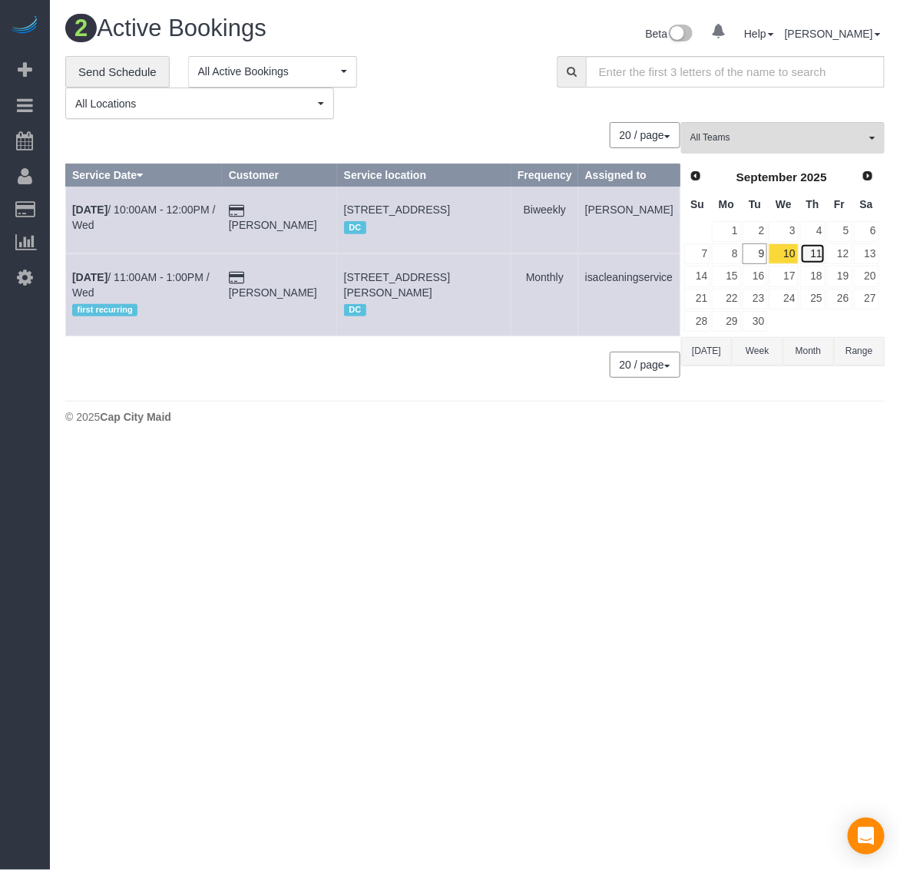
click at [814, 250] on link "11" at bounding box center [812, 253] width 25 height 21
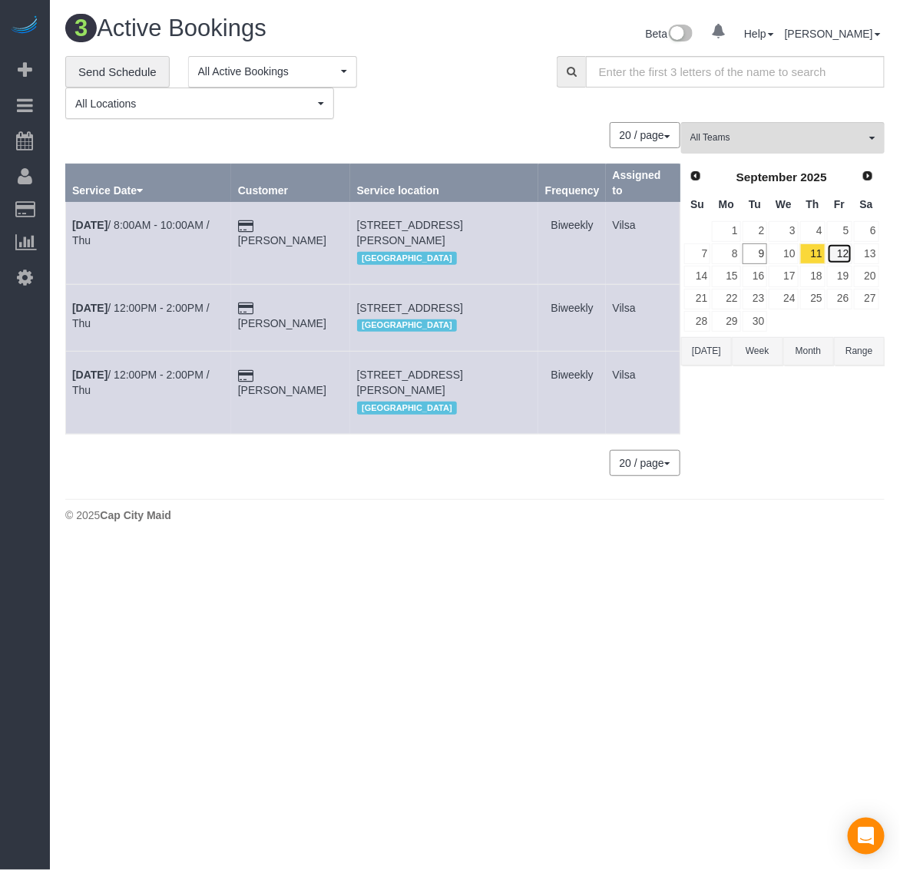
click at [845, 247] on link "12" at bounding box center [839, 253] width 25 height 21
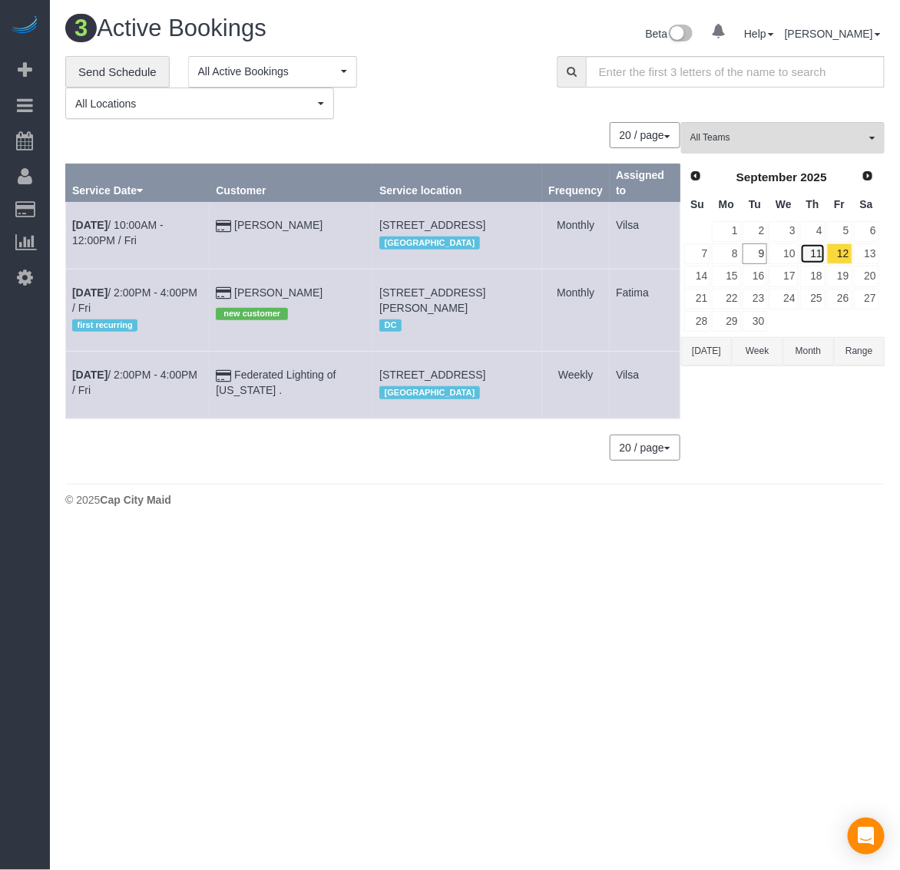
click at [812, 253] on link "11" at bounding box center [812, 253] width 25 height 21
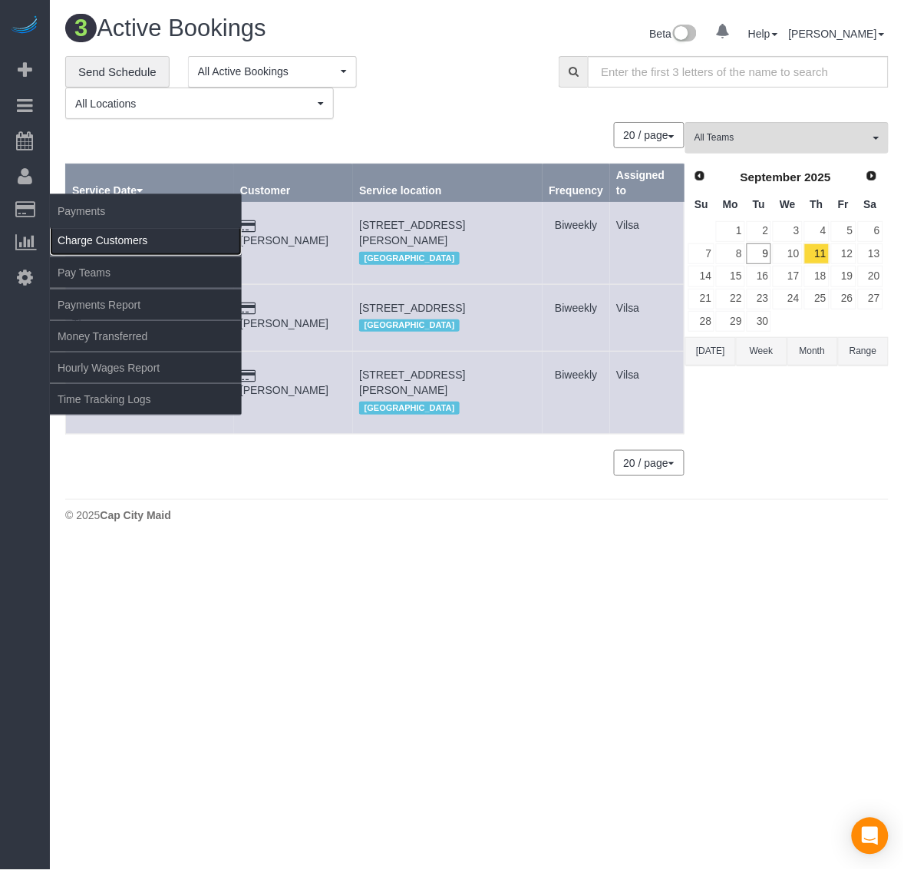
click at [87, 234] on link "Charge Customers" at bounding box center [146, 240] width 192 height 31
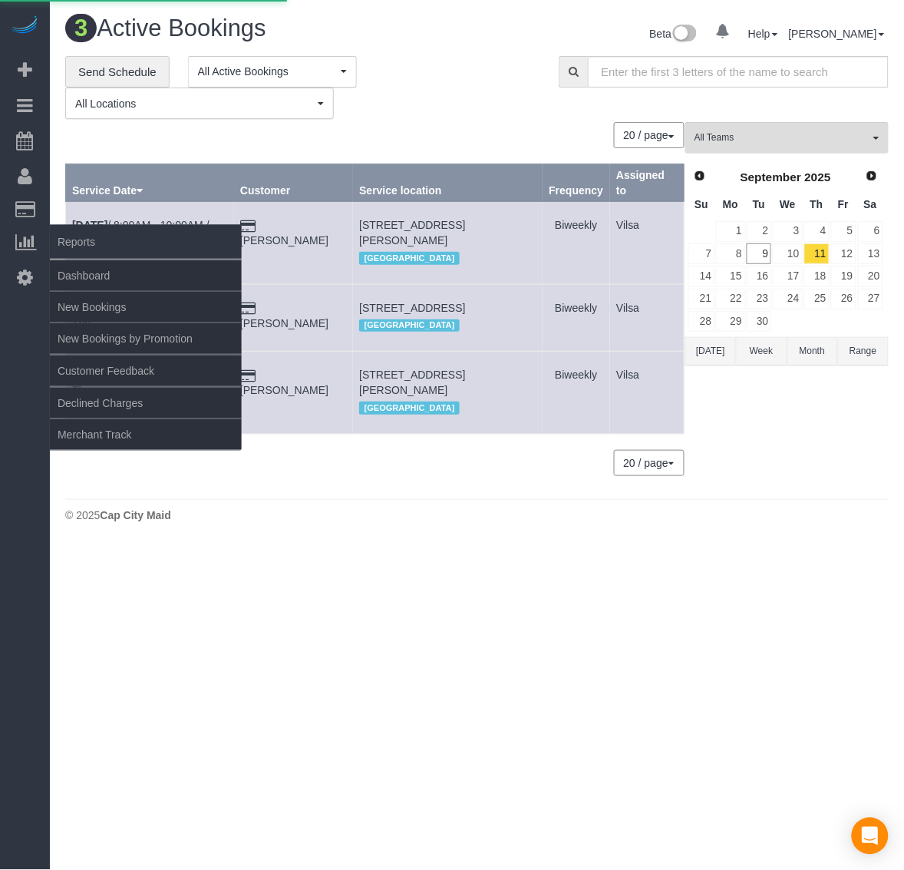
select select
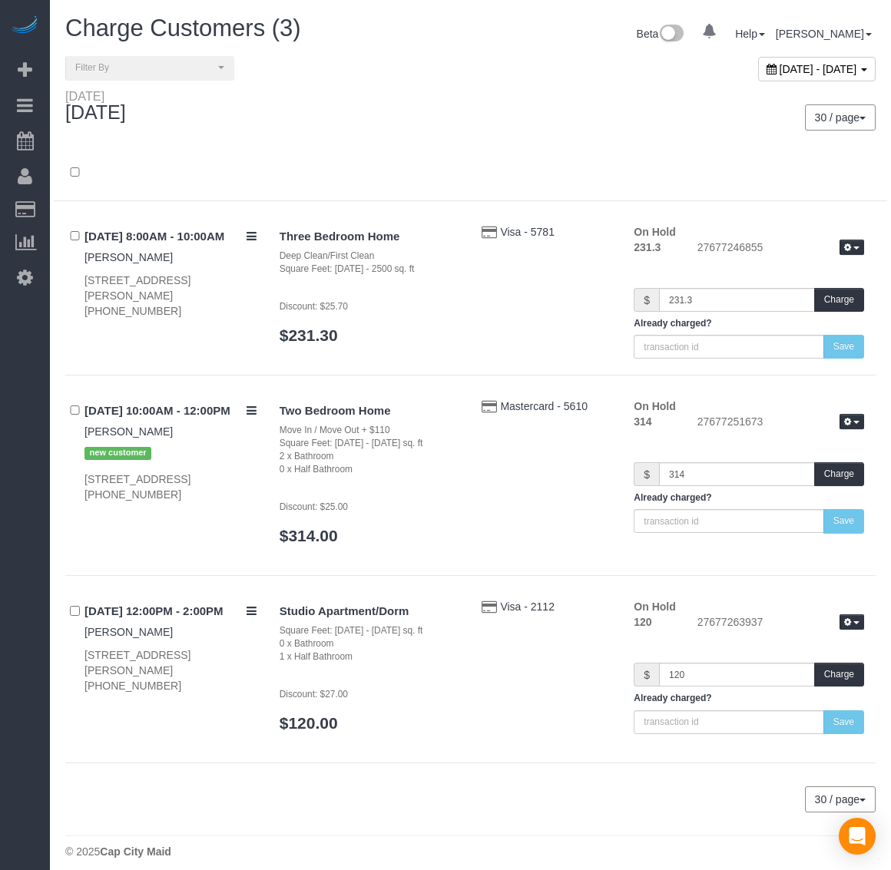
click at [779, 66] on span "[DATE] - [DATE]" at bounding box center [818, 69] width 78 height 12
type input "**********"
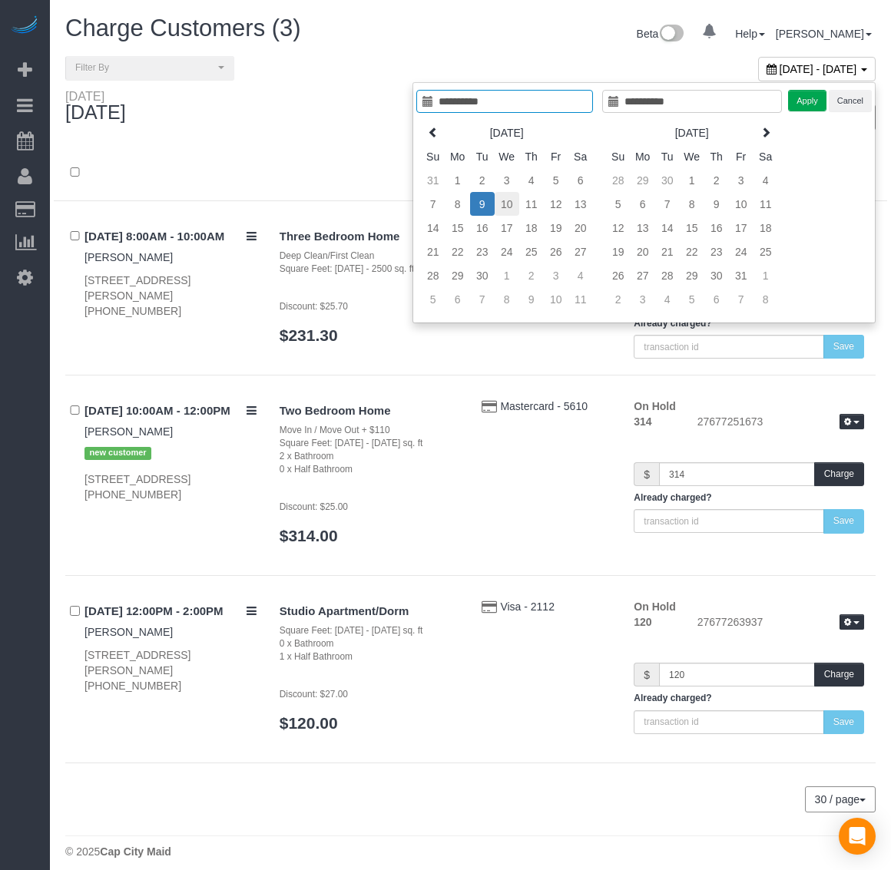
type input "**********"
click at [500, 210] on td "10" at bounding box center [506, 204] width 25 height 24
type input "**********"
click at [504, 211] on td "10" at bounding box center [506, 204] width 25 height 24
click at [808, 98] on button "Apply" at bounding box center [807, 101] width 38 height 22
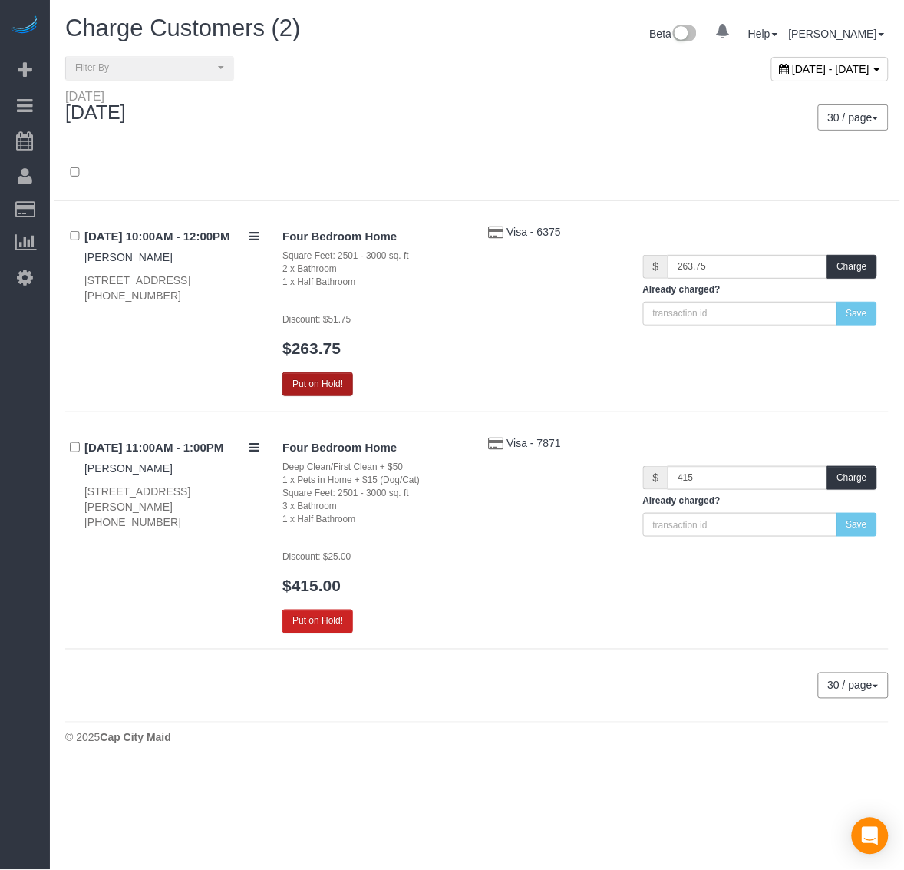
click at [327, 377] on button "Put on Hold!" at bounding box center [318, 384] width 71 height 24
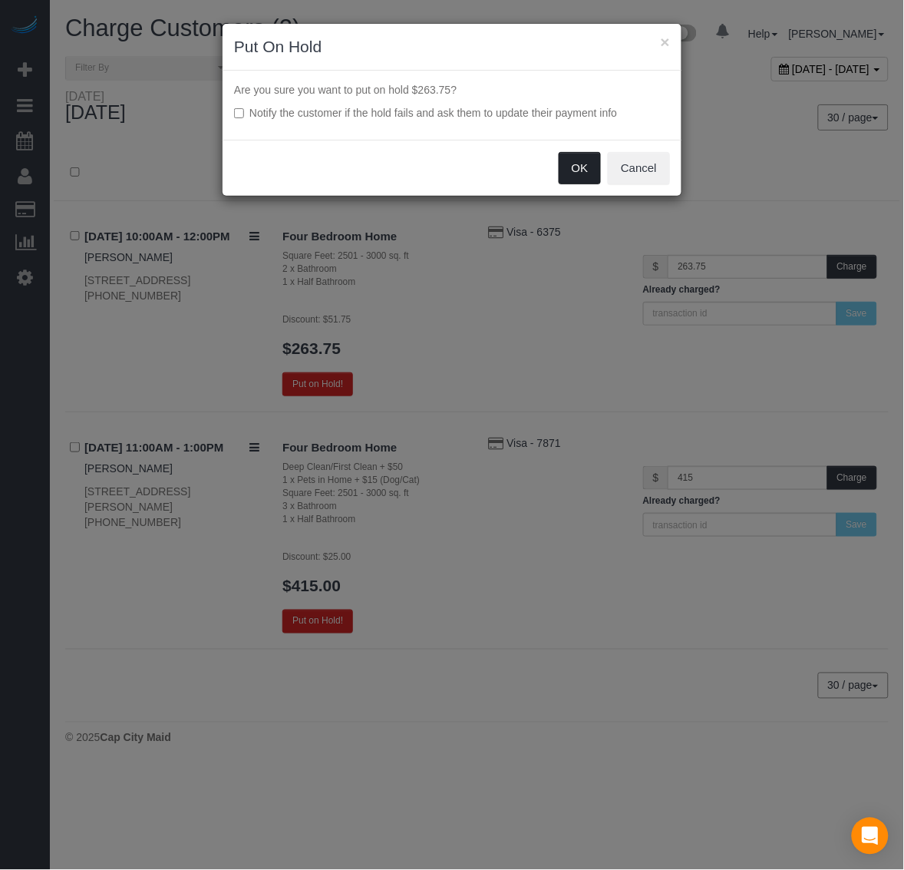
click at [566, 170] on button "OK" at bounding box center [580, 168] width 43 height 32
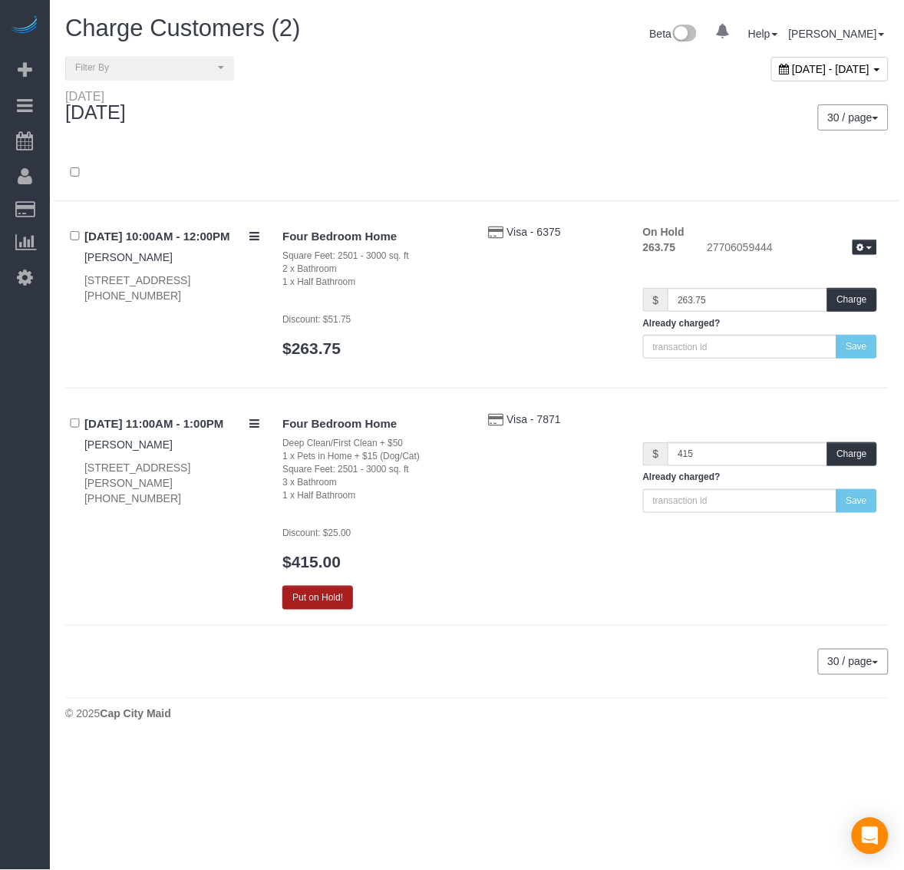
click at [332, 608] on button "Put on Hold!" at bounding box center [318, 598] width 71 height 24
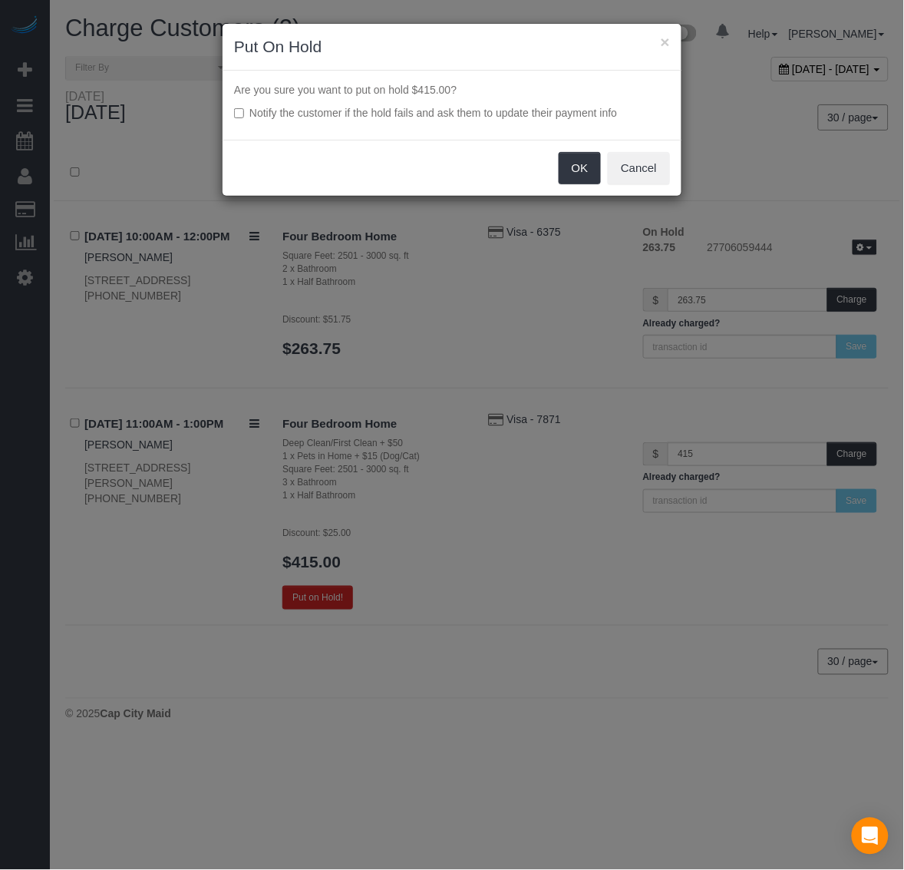
click at [581, 187] on div "OK Cancel" at bounding box center [452, 168] width 459 height 56
click at [581, 173] on button "OK" at bounding box center [580, 168] width 43 height 32
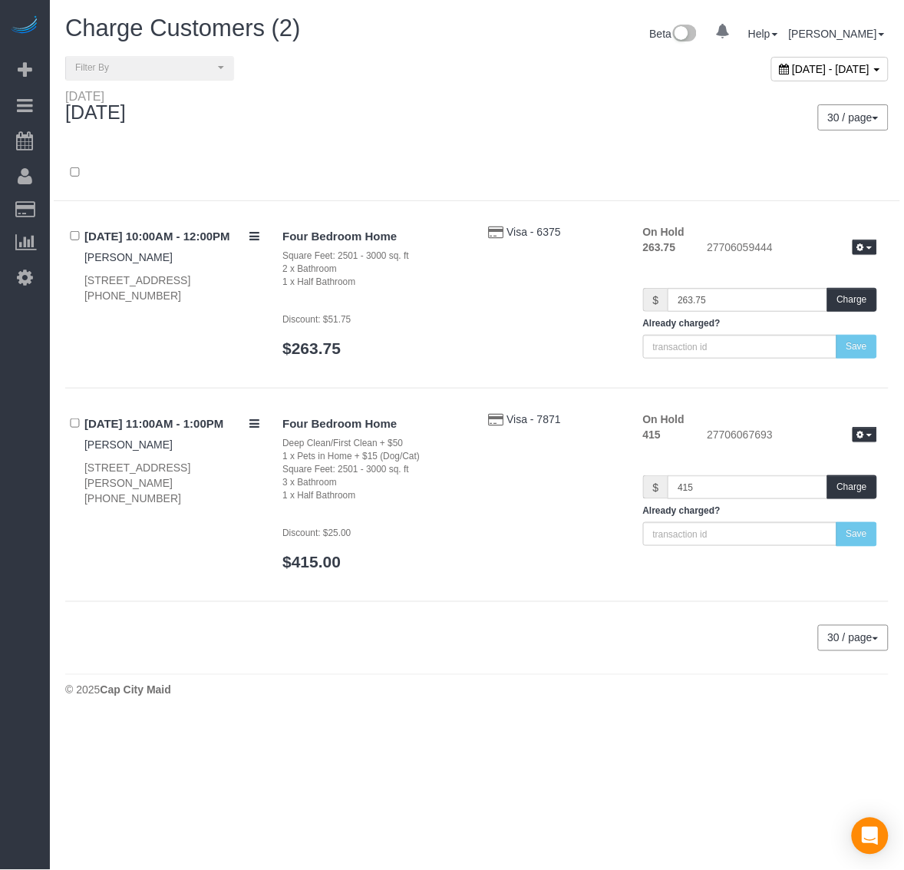
click at [709, 85] on div "[DATE] - [DATE]" at bounding box center [690, 72] width 424 height 33
click at [793, 68] on span "[DATE] - [DATE]" at bounding box center [832, 69] width 78 height 12
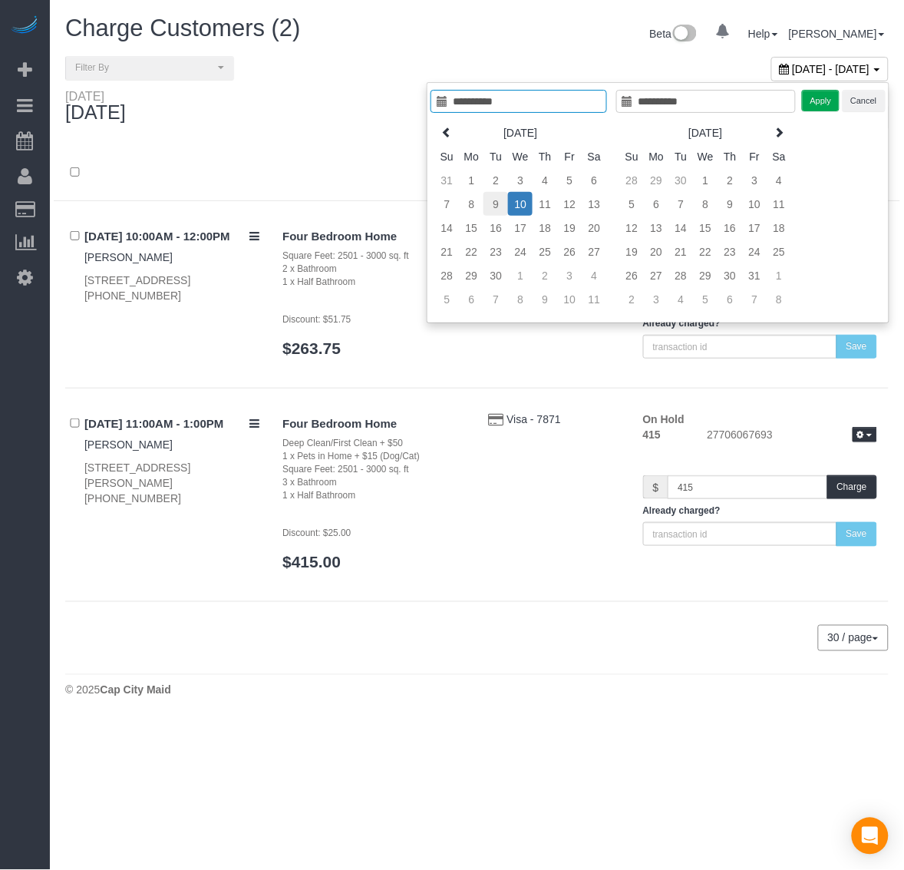
type input "**********"
click at [496, 207] on td "9" at bounding box center [496, 204] width 25 height 24
type input "**********"
click at [496, 207] on td "9" at bounding box center [496, 204] width 25 height 24
type input "**********"
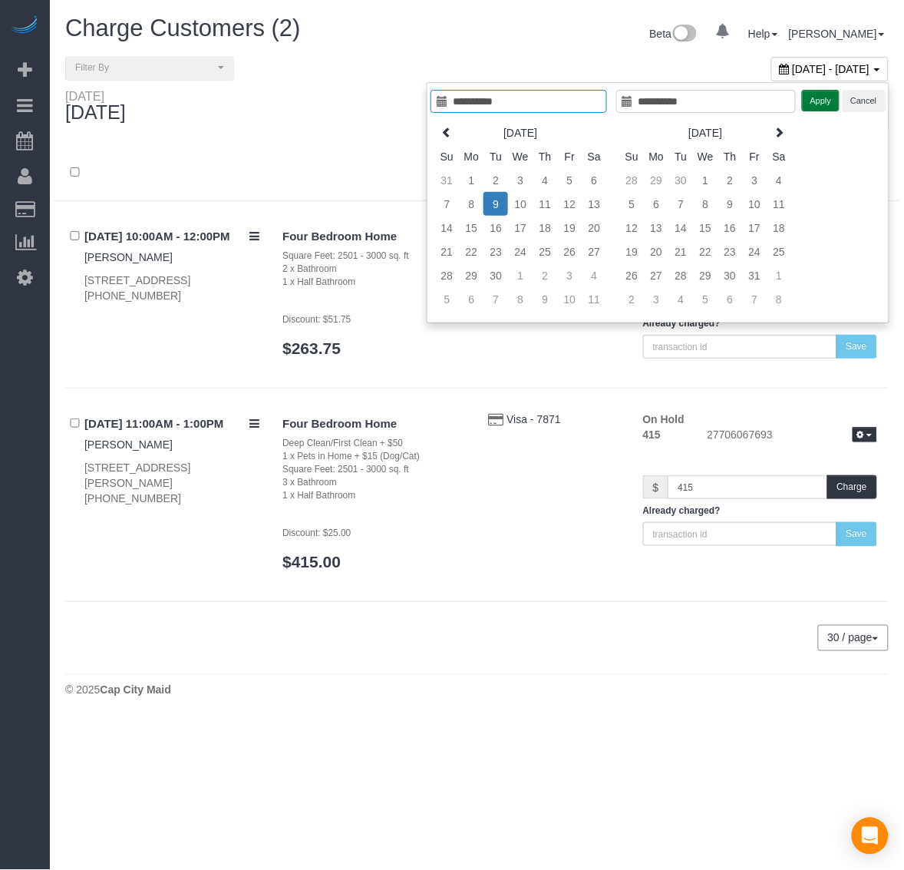
click at [823, 98] on button "Apply" at bounding box center [821, 101] width 38 height 22
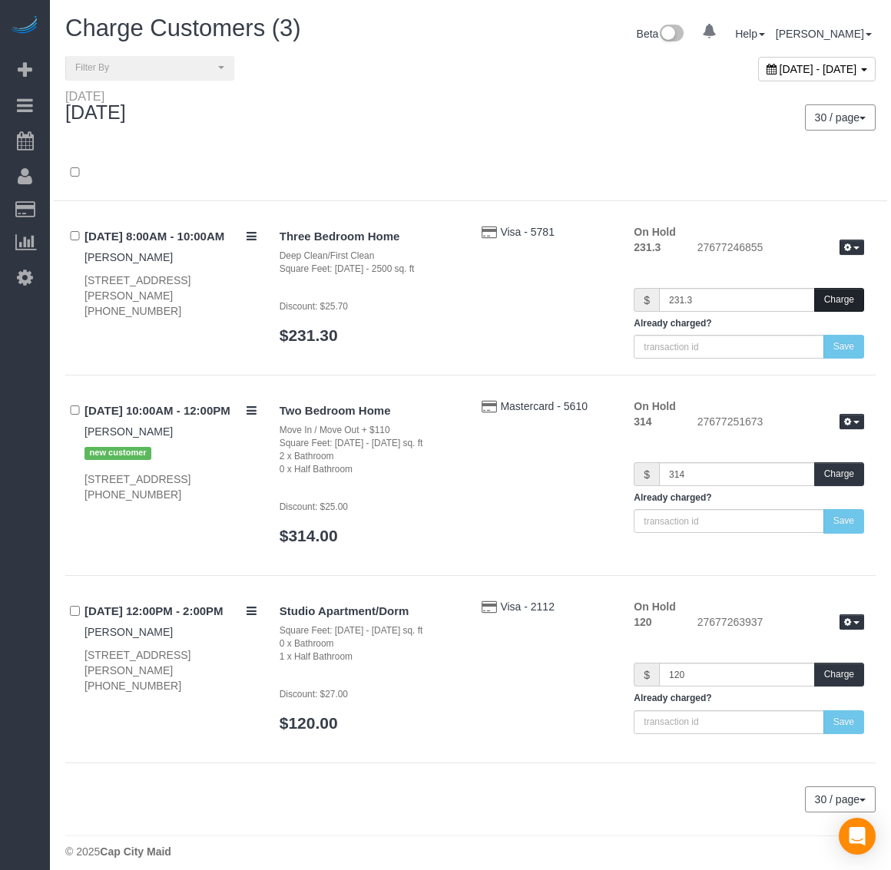
click at [846, 301] on button "Charge" at bounding box center [839, 300] width 50 height 24
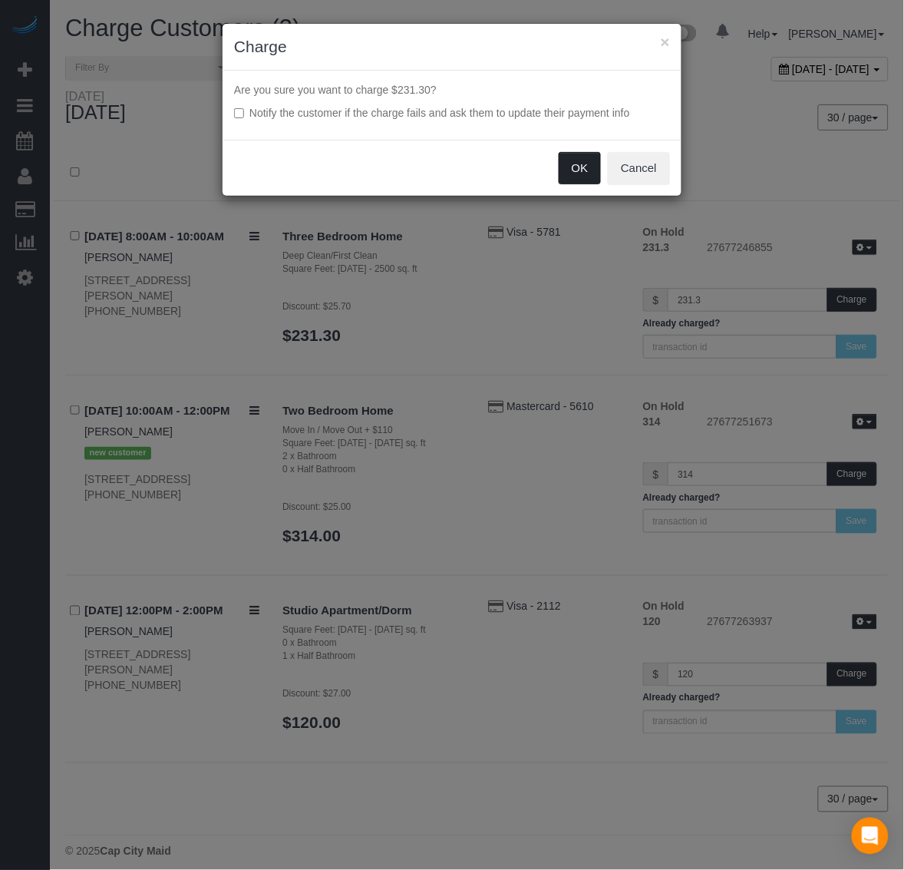
click at [572, 150] on div "OK Cancel" at bounding box center [452, 168] width 459 height 56
click at [573, 160] on button "OK" at bounding box center [580, 168] width 43 height 32
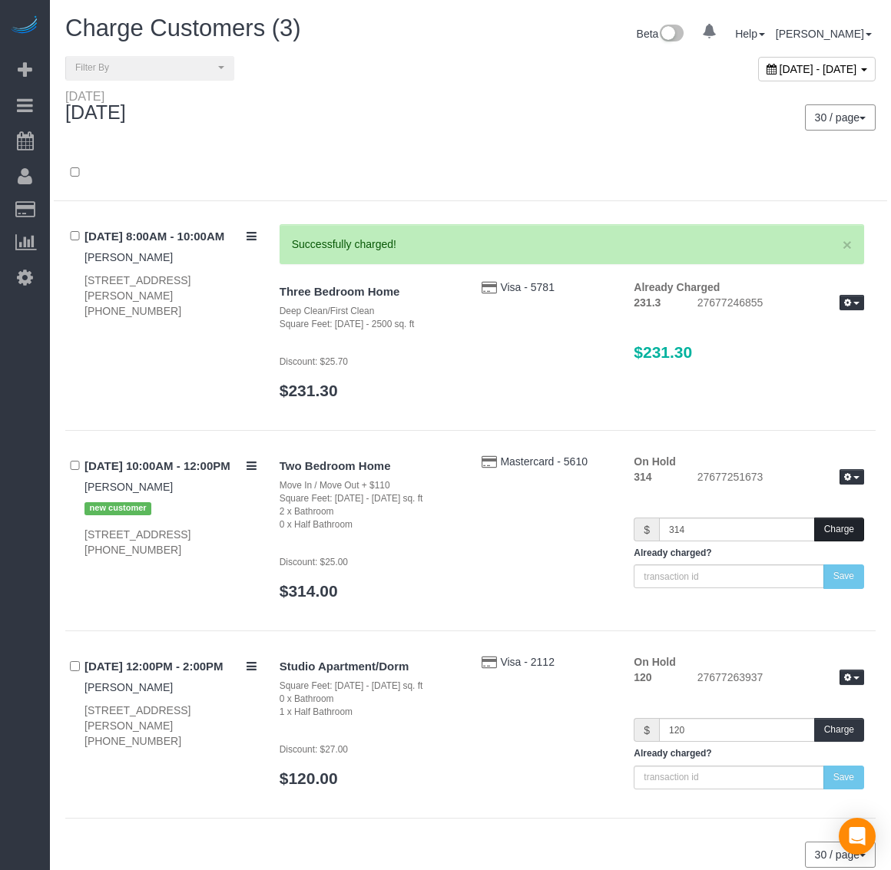
click at [845, 532] on button "Charge" at bounding box center [839, 529] width 50 height 24
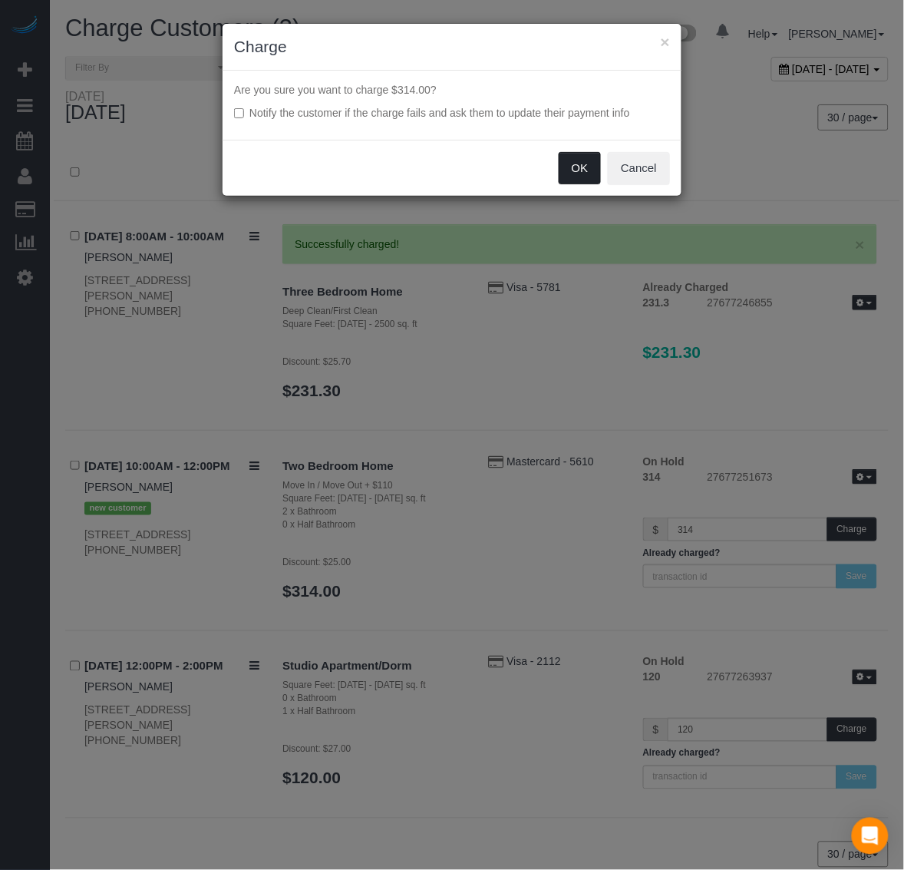
click at [577, 174] on button "OK" at bounding box center [580, 168] width 43 height 32
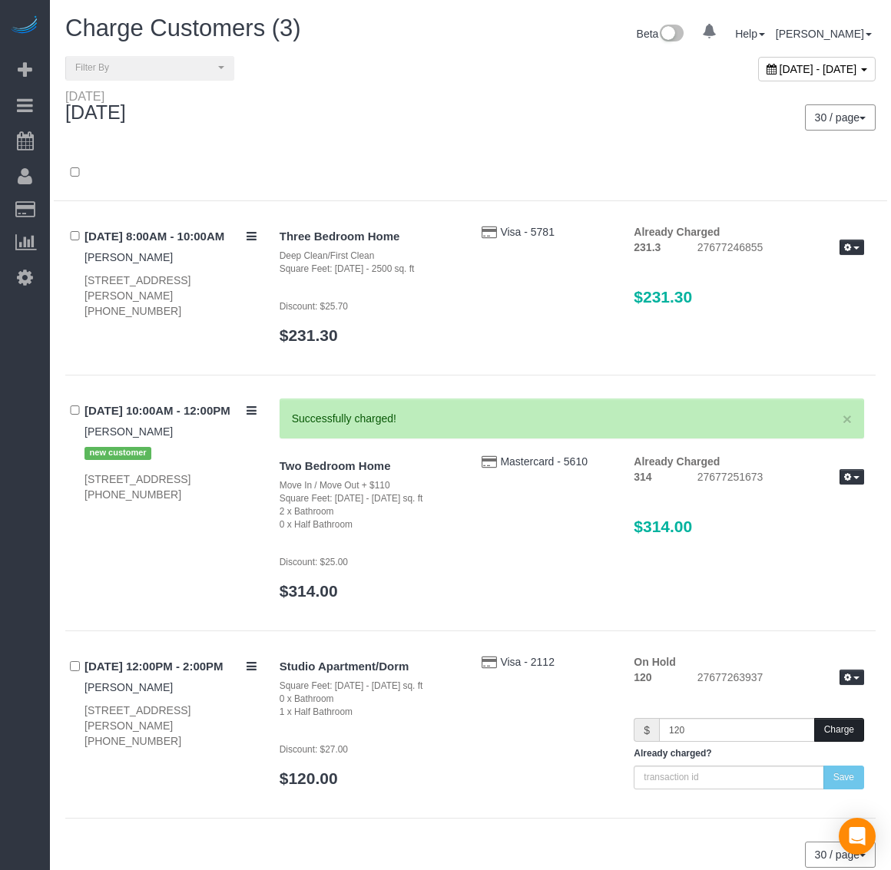
click at [842, 720] on button "Charge" at bounding box center [839, 730] width 50 height 24
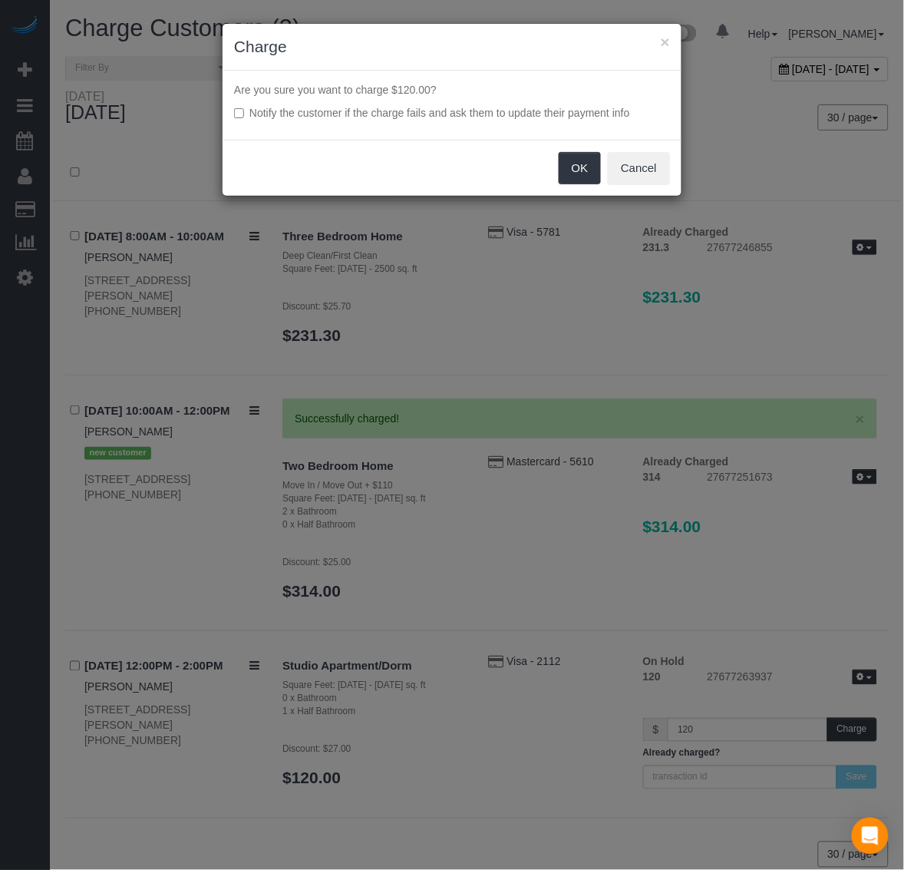
click at [580, 189] on div "OK Cancel" at bounding box center [452, 168] width 459 height 56
click at [577, 183] on button "OK" at bounding box center [580, 168] width 43 height 32
